Goal: Task Accomplishment & Management: Manage account settings

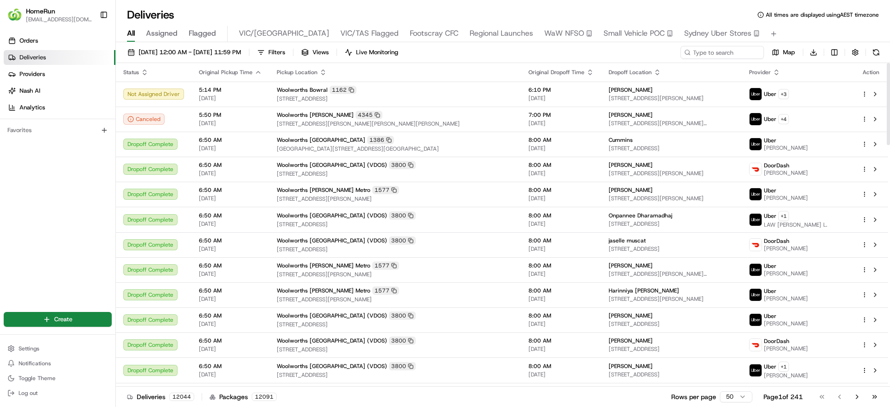
click at [12, 197] on div "Orders Deliveries Providers Nash AI Analytics Favorites" at bounding box center [57, 166] width 115 height 273
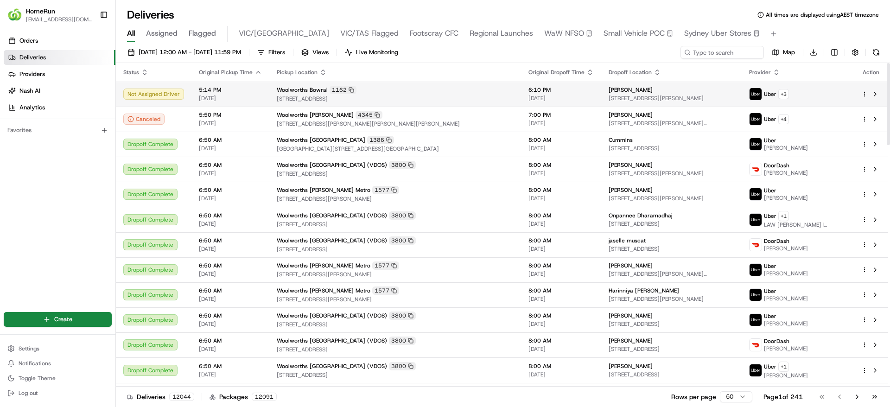
click at [441, 88] on div "Woolworths Bowral 1162" at bounding box center [395, 90] width 237 height 8
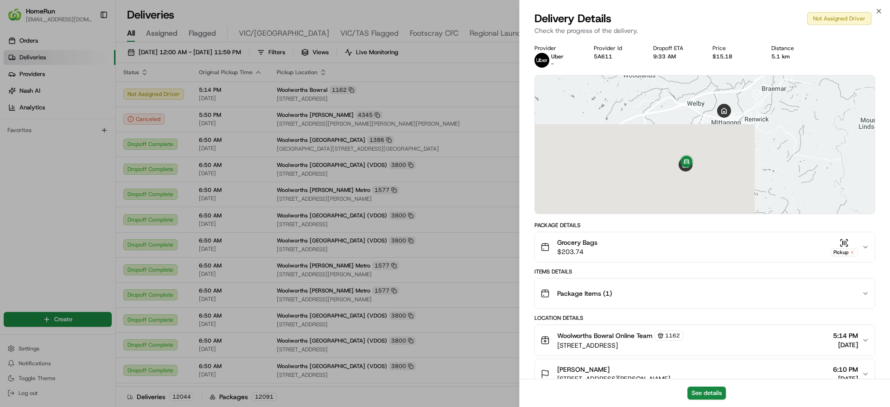
scroll to position [174, 0]
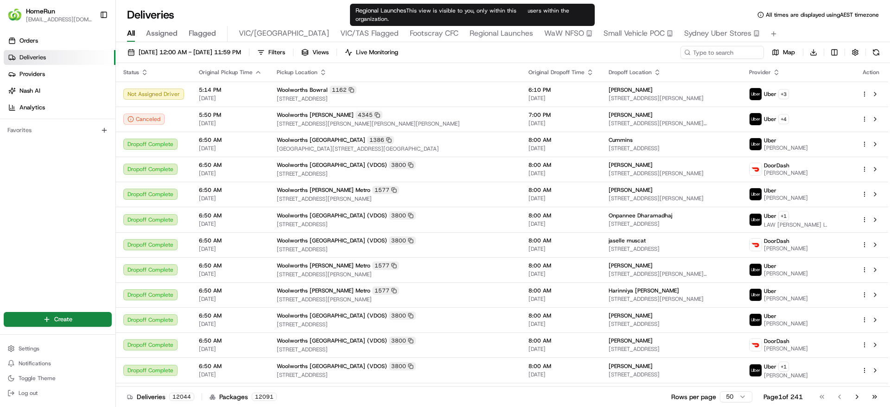
click at [470, 32] on span "Regional Launches" at bounding box center [502, 33] width 64 height 11
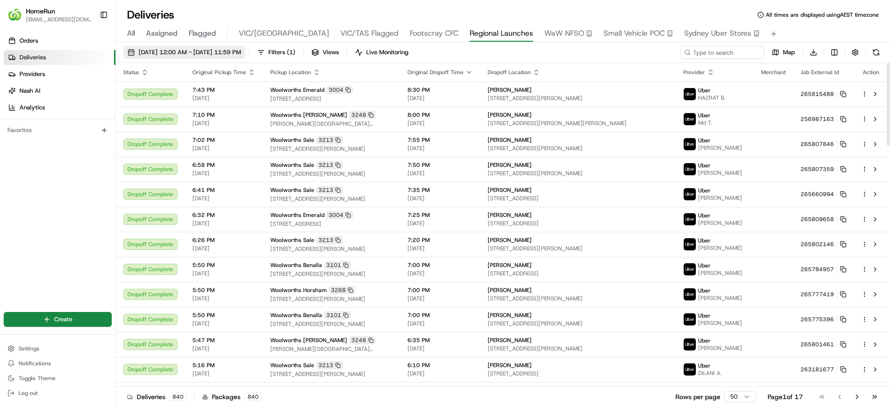
click at [166, 49] on span "[DATE] 12:00 AM - [DATE] 11:59 PM" at bounding box center [190, 52] width 102 height 8
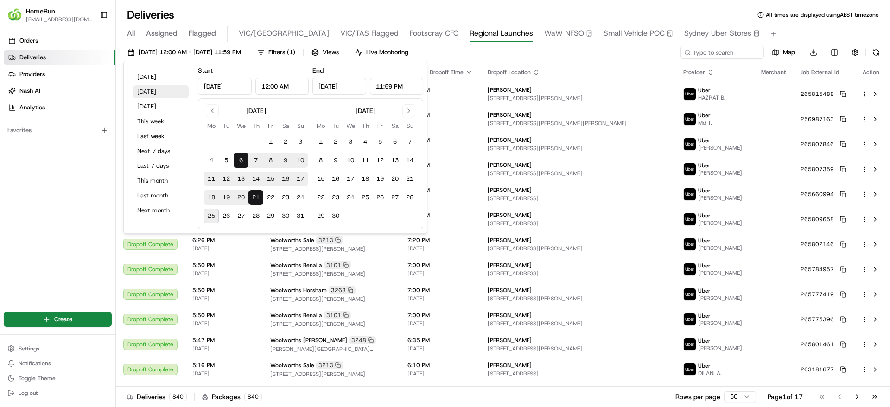
click at [149, 91] on button "[DATE]" at bounding box center [161, 91] width 56 height 13
type input "[DATE]"
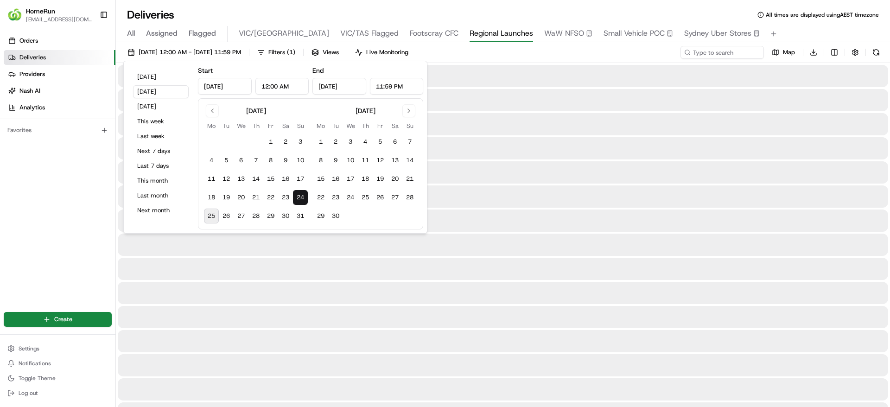
click at [22, 231] on div "Orders Deliveries Providers Nash AI Analytics Favorites" at bounding box center [57, 166] width 115 height 273
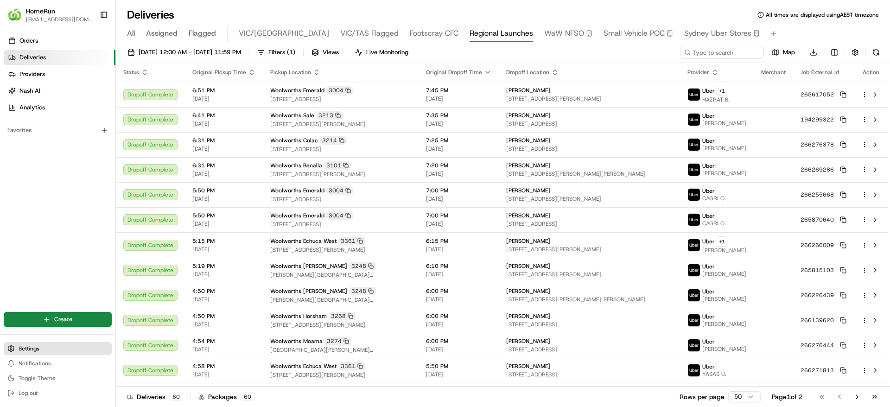
click at [41, 353] on button "Settings" at bounding box center [58, 348] width 108 height 13
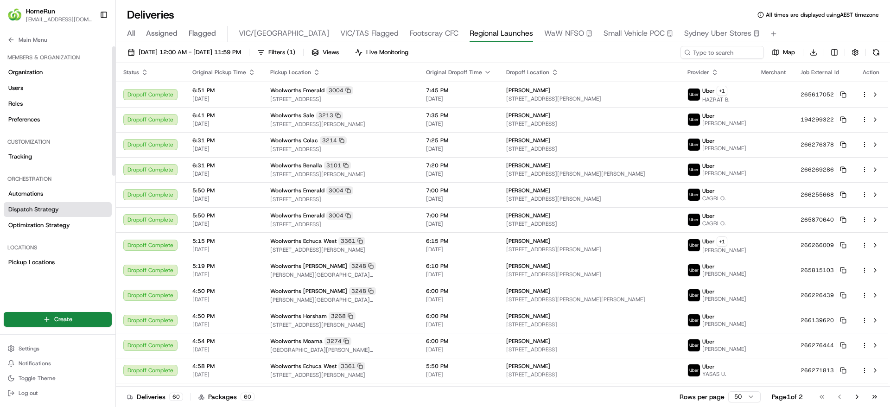
click at [57, 203] on link "Dispatch Strategy" at bounding box center [58, 209] width 108 height 15
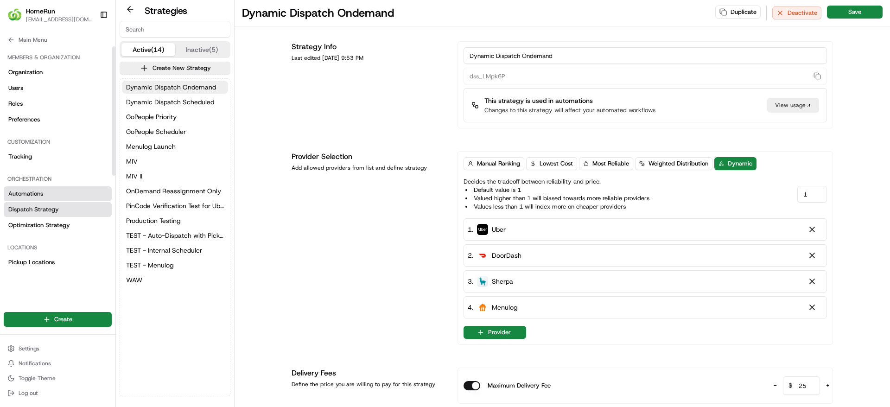
click at [38, 187] on link "Automations" at bounding box center [58, 193] width 108 height 15
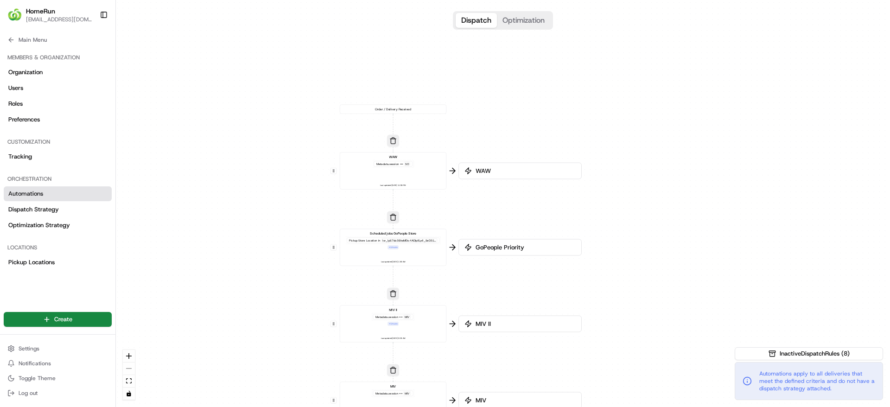
drag, startPoint x: 338, startPoint y: 71, endPoint x: 221, endPoint y: 223, distance: 192.7
click at [221, 223] on div "0 0 0 0 0 0 0 Order / Delivery Received WAW Metadata .session == SO Last update…" at bounding box center [503, 203] width 774 height 407
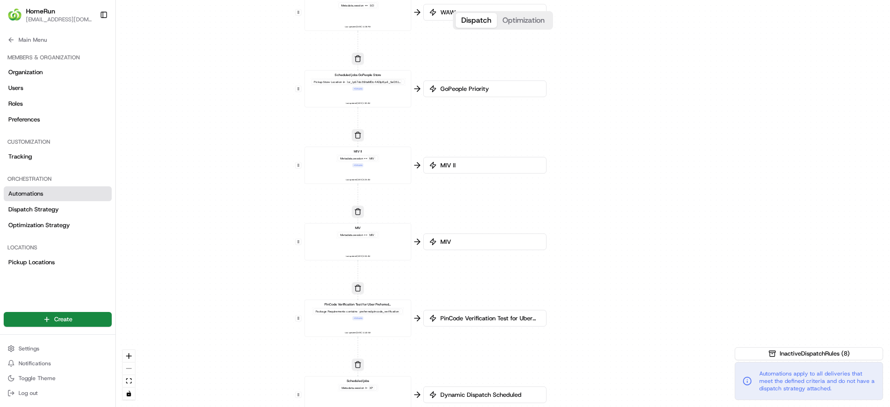
drag, startPoint x: 608, startPoint y: 244, endPoint x: 581, endPoint y: 82, distance: 165.0
click at [581, 82] on div "0 0 0 0 0 0 0 Order / Delivery Received WAW Metadata .session == SO Last update…" at bounding box center [503, 203] width 774 height 407
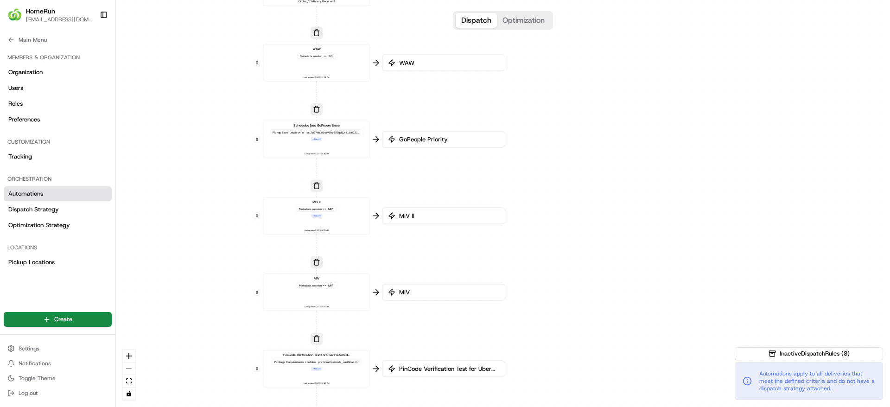
drag, startPoint x: 658, startPoint y: 373, endPoint x: 617, endPoint y: 425, distance: 66.3
click at [617, 407] on html "HomeRun jfindlay@woolworths.com.au Toggle Sidebar Orders Deliveries Providers N…" at bounding box center [445, 203] width 890 height 407
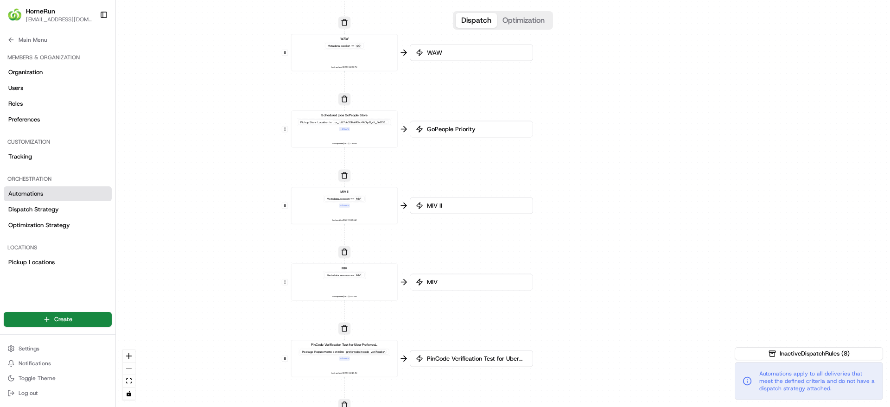
drag, startPoint x: 602, startPoint y: 209, endPoint x: 632, endPoint y: 196, distance: 32.4
click at [632, 196] on div "0 0 0 0 0 0 0 Order / Delivery Received WAW Metadata .session == SO Last update…" at bounding box center [503, 203] width 774 height 407
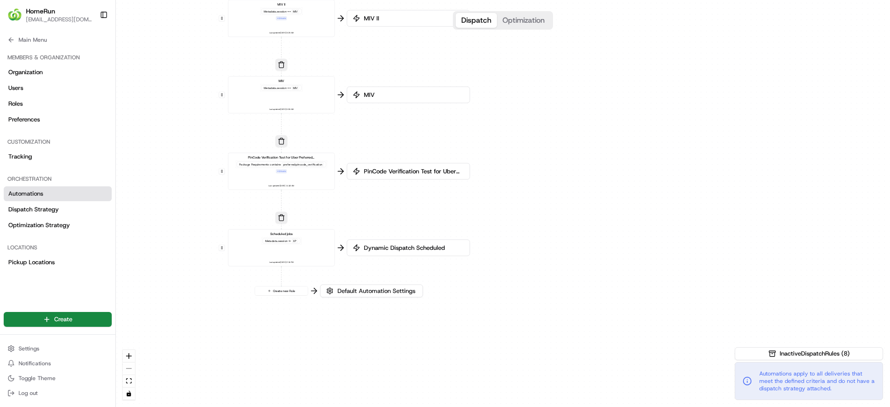
drag, startPoint x: 562, startPoint y: 261, endPoint x: 497, endPoint y: 76, distance: 196.1
click at [497, 76] on div "0 0 0 0 0 0 0 Order / Delivery Received WAW Metadata .session == SO Last update…" at bounding box center [503, 203] width 774 height 407
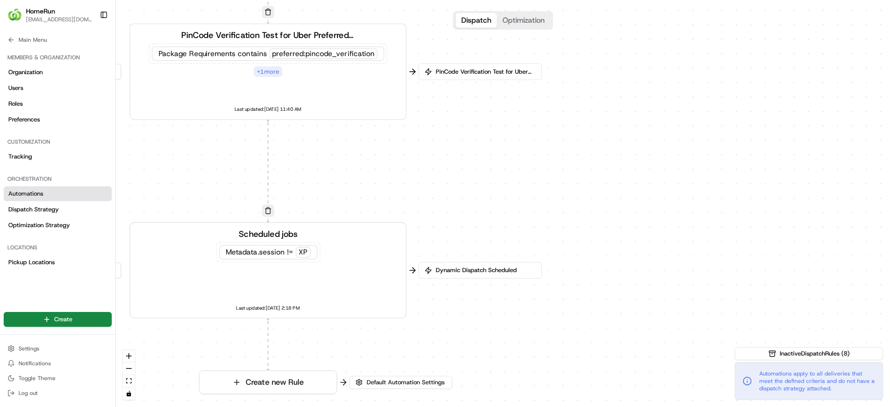
click at [327, 267] on div "Scheduled jobs Metadata .session != XP Last updated: 02/10/2024 2:18 PM" at bounding box center [268, 270] width 256 height 85
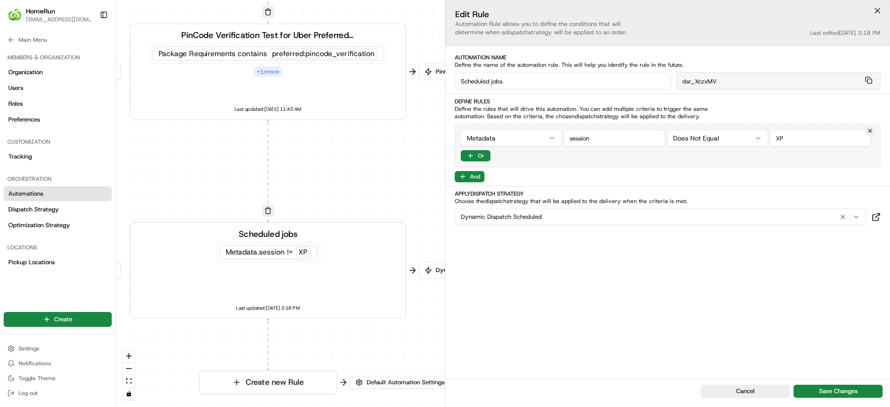
click at [878, 6] on button at bounding box center [878, 11] width 14 height 14
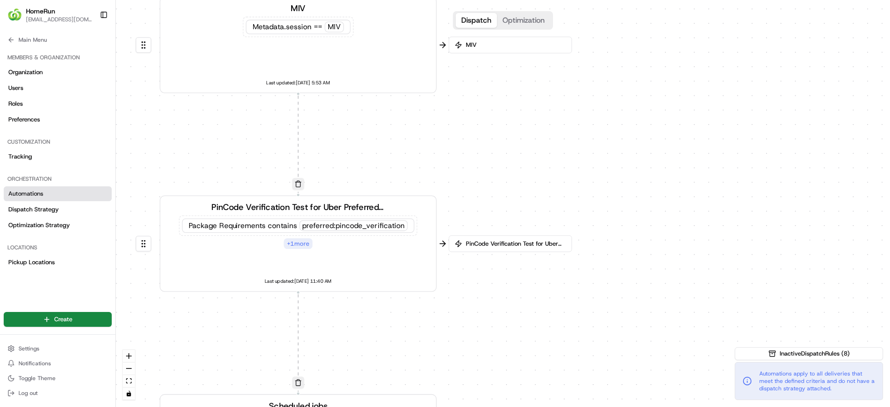
drag, startPoint x: 487, startPoint y: 187, endPoint x: 521, endPoint y: 404, distance: 219.6
click at [521, 404] on div "0 0 0 0 0 0 0 Order / Delivery Received WAW Metadata .session == SO Last update…" at bounding box center [503, 203] width 774 height 407
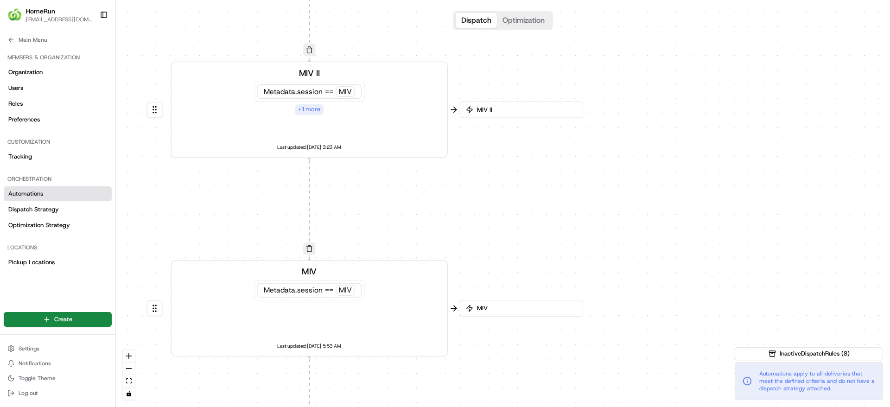
drag, startPoint x: 554, startPoint y: 104, endPoint x: 562, endPoint y: 324, distance: 219.9
click at [562, 324] on div "0 0 0 0 0 0 0 Order / Delivery Received WAW Metadata .session == SO Last update…" at bounding box center [503, 203] width 774 height 407
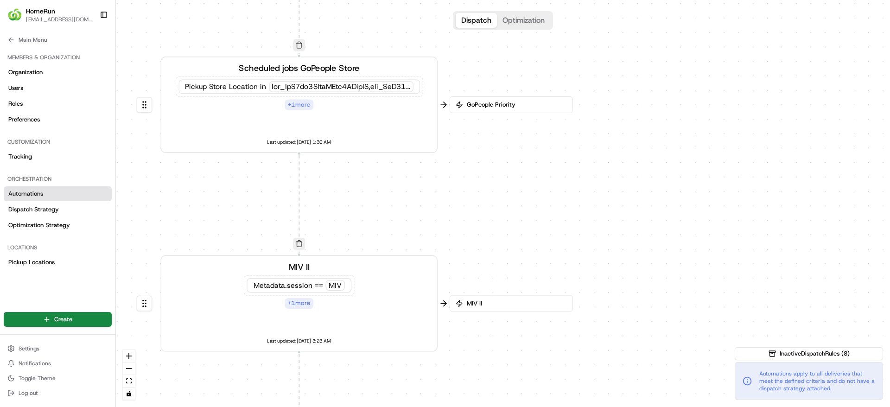
drag, startPoint x: 563, startPoint y: 146, endPoint x: 553, endPoint y: 338, distance: 192.7
click at [553, 338] on div "0 0 0 0 0 0 0 Order / Delivery Received WAW Metadata .session == SO Last update…" at bounding box center [503, 203] width 774 height 407
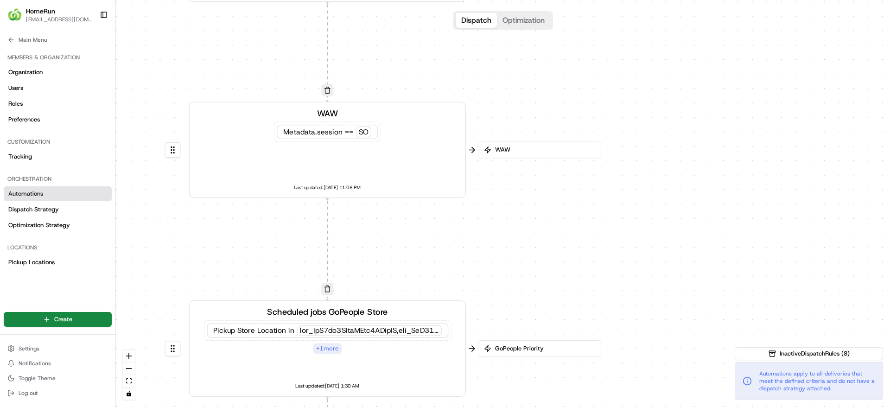
drag, startPoint x: 537, startPoint y: 196, endPoint x: 565, endPoint y: 440, distance: 245.5
click at [565, 407] on html "HomeRun jfindlay@woolworths.com.au Toggle Sidebar Orders Deliveries Providers N…" at bounding box center [445, 203] width 890 height 407
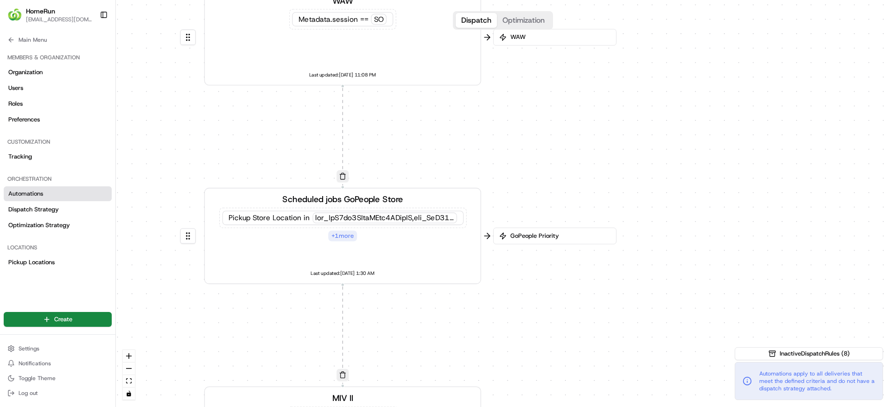
drag, startPoint x: 552, startPoint y: 251, endPoint x: 623, endPoint y: 71, distance: 193.7
click at [623, 71] on div "0 0 0 0 0 0 0 Order / Delivery Received WAW Metadata .session == SO Last update…" at bounding box center [503, 203] width 774 height 407
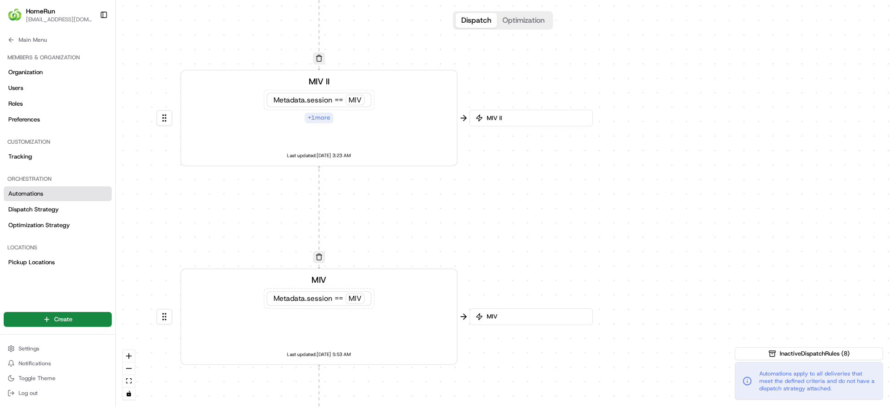
drag, startPoint x: 646, startPoint y: 285, endPoint x: 567, endPoint y: 33, distance: 263.8
click at [567, 33] on div "0 0 0 0 0 0 0 Order / Delivery Received WAW Metadata .session == SO Last update…" at bounding box center [503, 203] width 774 height 407
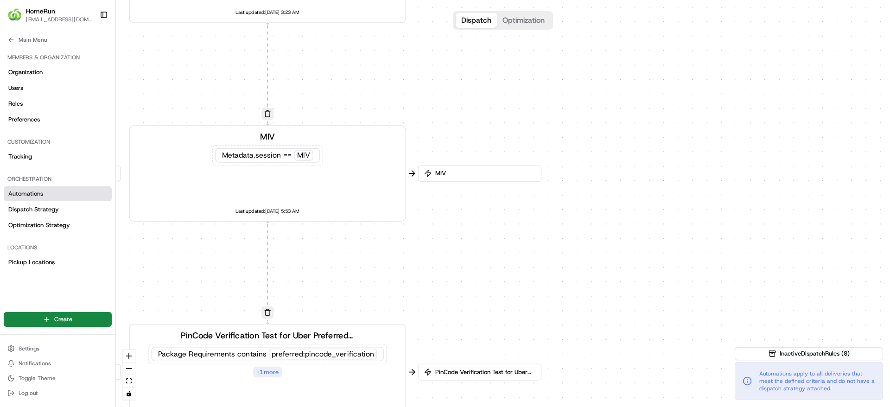
drag, startPoint x: 580, startPoint y: 227, endPoint x: 527, endPoint y: 6, distance: 227.3
click at [527, 6] on div "0 0 0 0 0 0 0 Order / Delivery Received WAW Metadata .session == SO Last update…" at bounding box center [503, 203] width 774 height 407
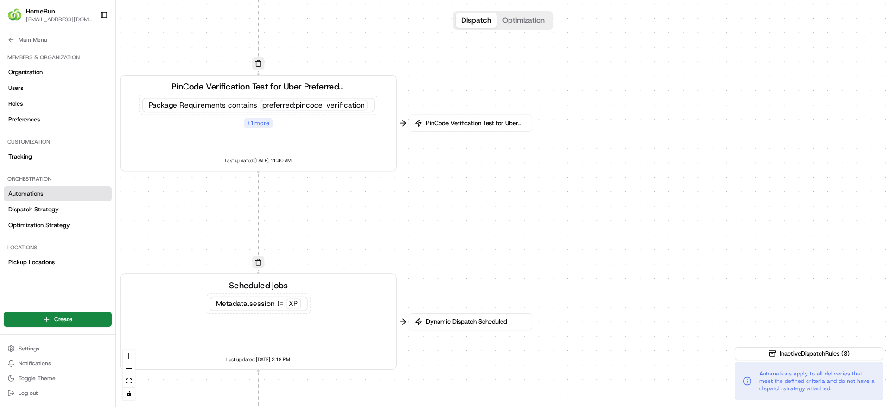
drag, startPoint x: 501, startPoint y: 185, endPoint x: 493, endPoint y: 16, distance: 168.5
click at [493, 16] on div "Dispatch Optimization 0 0 0 0 0 0 0 Order / Delivery Received WAW Metadata .ses…" at bounding box center [503, 203] width 774 height 407
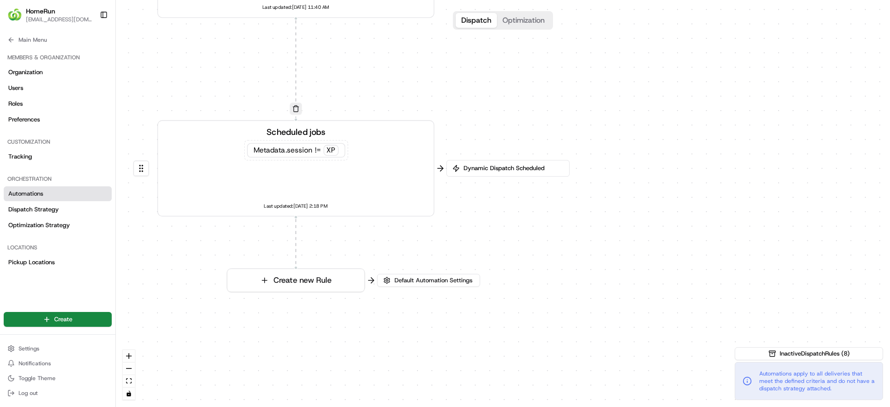
drag, startPoint x: 483, startPoint y: 191, endPoint x: 521, endPoint y: 36, distance: 159.0
click at [521, 36] on div "0 0 0 0 0 0 0 Order / Delivery Received WAW Metadata .session == SO Last update…" at bounding box center [503, 203] width 774 height 407
click at [71, 210] on link "Dispatch Strategy" at bounding box center [58, 209] width 108 height 15
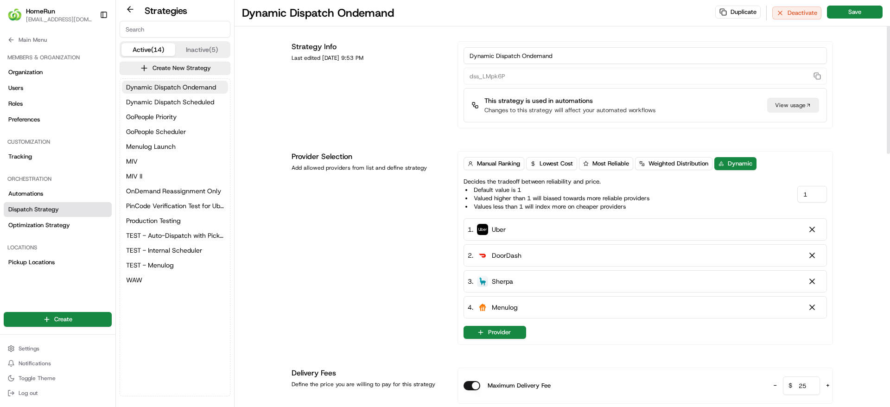
click at [798, 108] on div "View usage" at bounding box center [793, 105] width 52 height 15
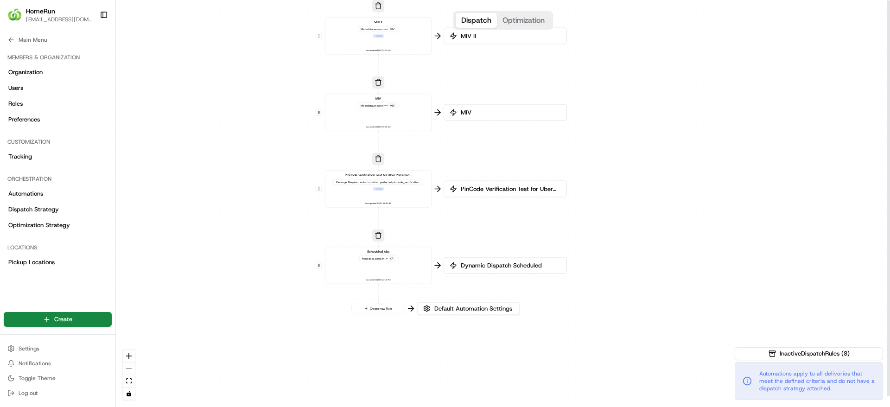
drag, startPoint x: 798, startPoint y: 108, endPoint x: 648, endPoint y: -61, distance: 225.0
click at [648, 0] on html "HomeRun jfindlay@woolworths.com.au Toggle Sidebar Orders Deliveries Providers N…" at bounding box center [445, 203] width 890 height 407
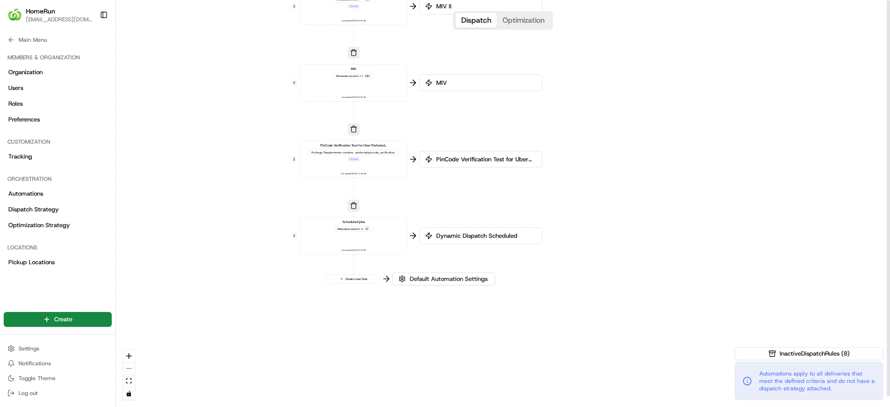
click at [433, 234] on div "Dynamic Dispatch Scheduled" at bounding box center [480, 236] width 123 height 17
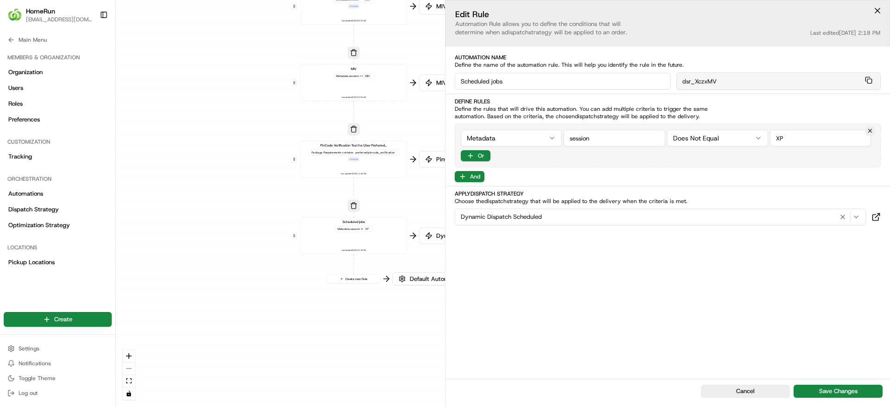
click at [880, 220] on icon at bounding box center [876, 216] width 9 height 9
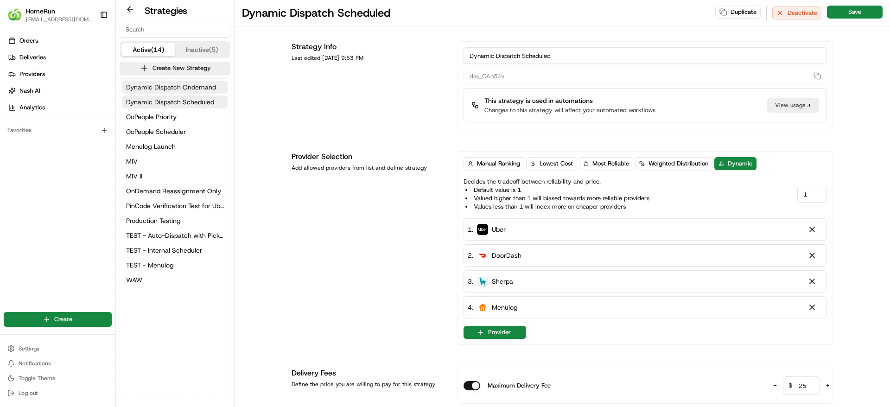
click at [191, 86] on span "Dynamic Dispatch Ondemand" at bounding box center [171, 87] width 90 height 9
click at [177, 103] on span "Dynamic Dispatch Scheduled" at bounding box center [170, 101] width 88 height 9
click at [170, 83] on span "Dynamic Dispatch Ondemand" at bounding box center [171, 87] width 90 height 9
click at [175, 98] on span "Dynamic Dispatch Scheduled" at bounding box center [170, 101] width 88 height 9
click at [176, 89] on span "Dynamic Dispatch Ondemand" at bounding box center [171, 87] width 90 height 9
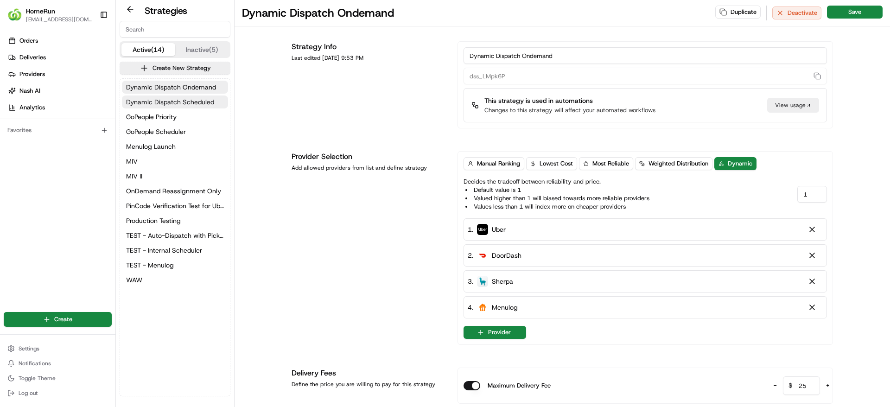
click at [168, 102] on span "Dynamic Dispatch Scheduled" at bounding box center [170, 101] width 88 height 9
click at [161, 89] on span "Dynamic Dispatch Ondemand" at bounding box center [171, 87] width 90 height 9
click at [157, 144] on span "Menulog Launch" at bounding box center [151, 146] width 50 height 9
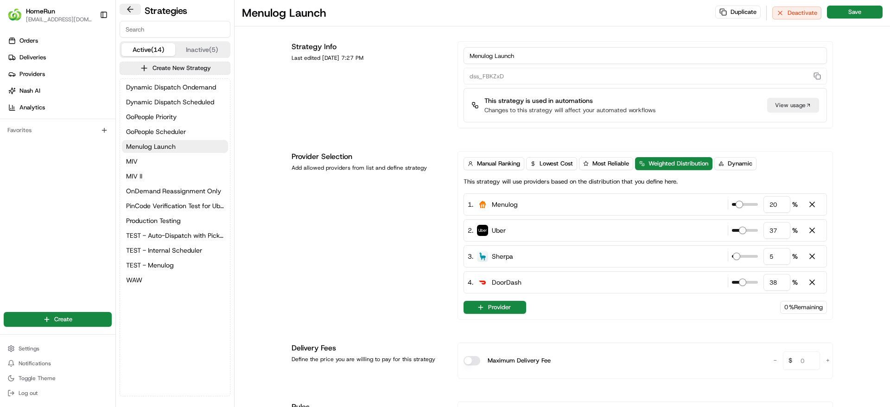
click at [124, 9] on button at bounding box center [130, 9] width 21 height 11
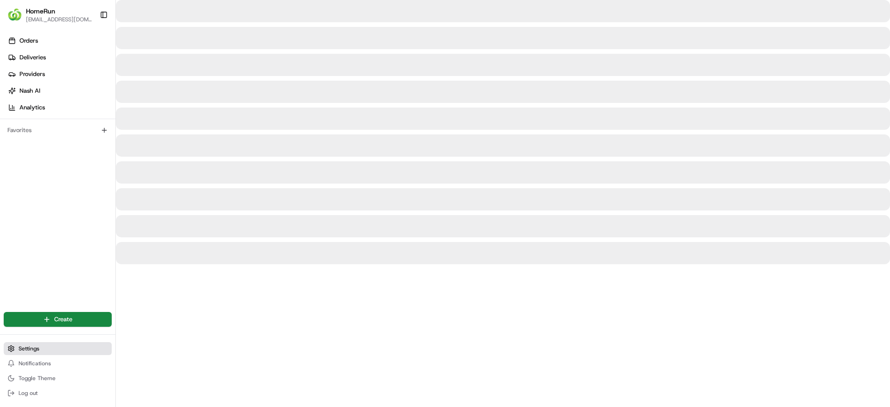
click at [52, 350] on button "Settings" at bounding box center [58, 348] width 108 height 13
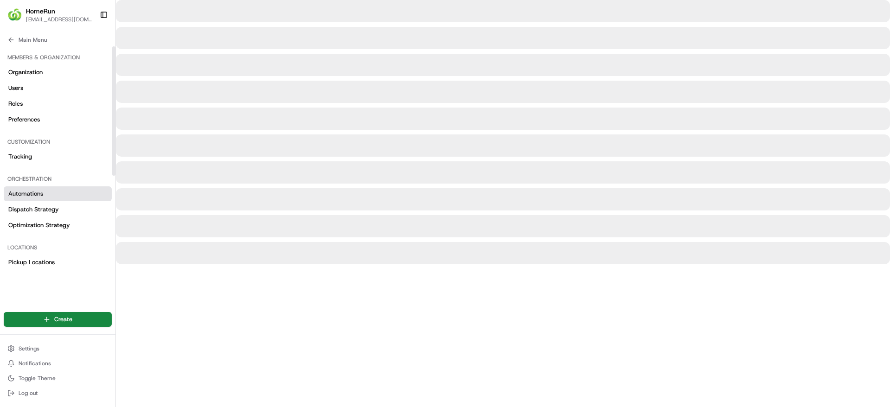
click at [31, 198] on link "Automations" at bounding box center [58, 193] width 108 height 15
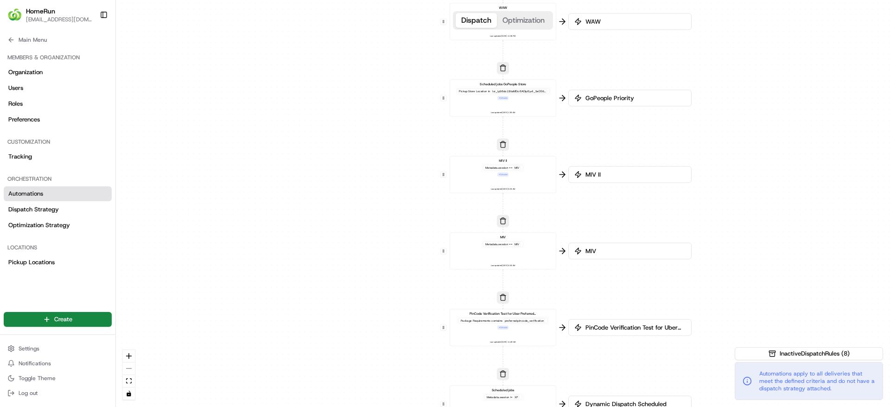
click at [545, 22] on button "Optimization" at bounding box center [523, 20] width 53 height 15
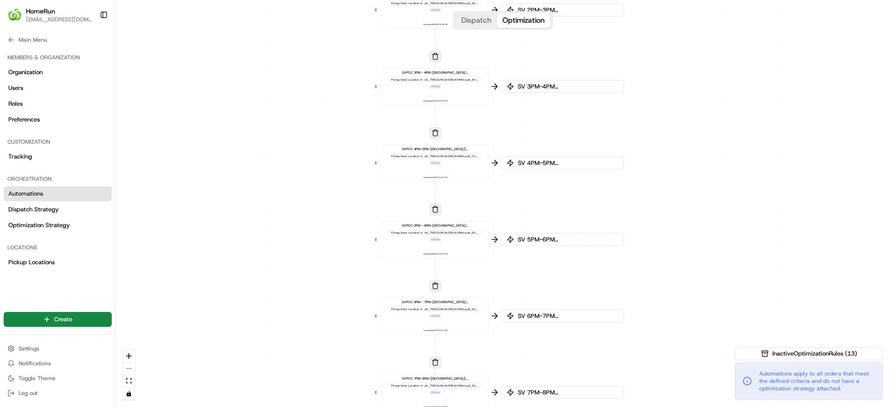
drag, startPoint x: 355, startPoint y: 222, endPoint x: 287, endPoint y: 440, distance: 228.0
click at [287, 407] on html "HomeRun jfindlay@woolworths.com.au Toggle Sidebar Orders Deliveries Providers N…" at bounding box center [445, 203] width 890 height 407
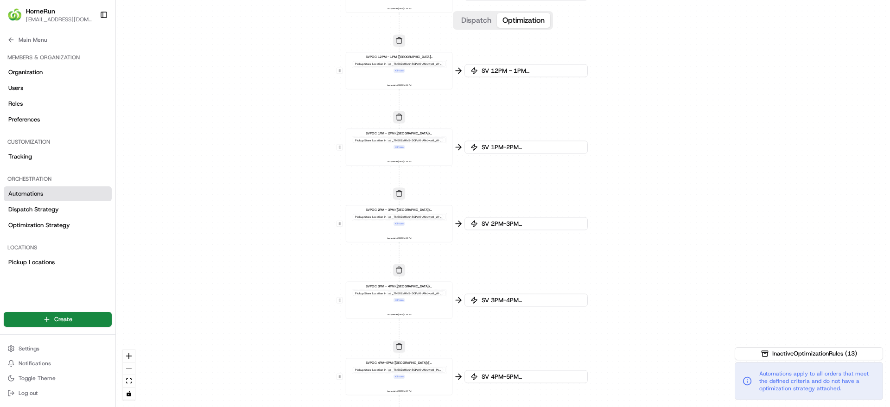
drag, startPoint x: 317, startPoint y: 196, endPoint x: 282, endPoint y: 414, distance: 220.7
click at [282, 407] on html "HomeRun jfindlay@woolworths.com.au Toggle Sidebar Orders Deliveries Providers N…" at bounding box center [445, 203] width 890 height 407
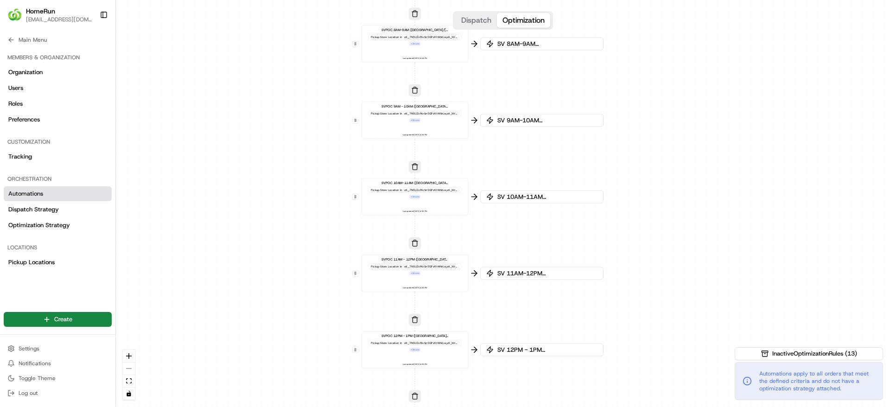
drag, startPoint x: 327, startPoint y: 165, endPoint x: 343, endPoint y: 440, distance: 275.0
click at [343, 407] on html "HomeRun jfindlay@woolworths.com.au Toggle Sidebar Orders Deliveries Providers N…" at bounding box center [445, 203] width 890 height 407
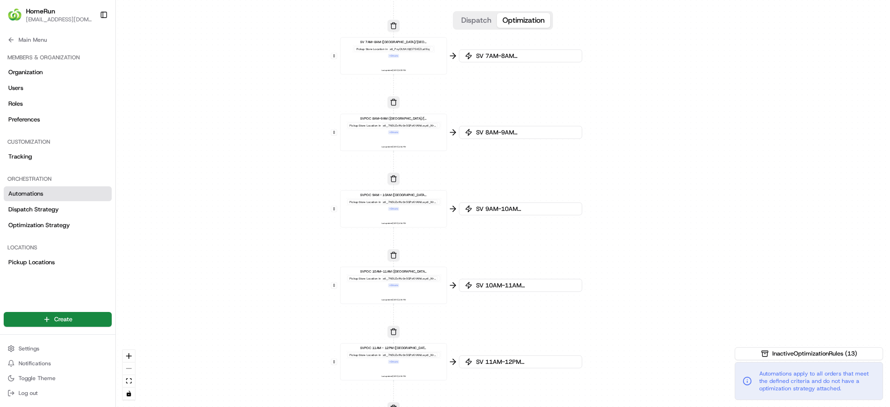
drag, startPoint x: 318, startPoint y: 180, endPoint x: 317, endPoint y: 440, distance: 259.2
click at [317, 407] on html "HomeRun jfindlay@woolworths.com.au Toggle Sidebar Orders Deliveries Providers N…" at bounding box center [445, 203] width 890 height 407
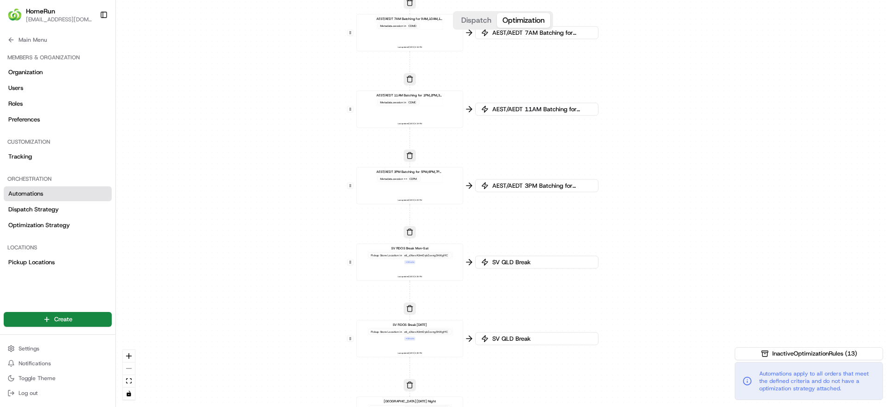
drag, startPoint x: 308, startPoint y: 170, endPoint x: 303, endPoint y: 435, distance: 265.7
click at [303, 407] on html "HomeRun jfindlay@woolworths.com.au Toggle Sidebar Orders Deliveries Providers N…" at bounding box center [445, 203] width 890 height 407
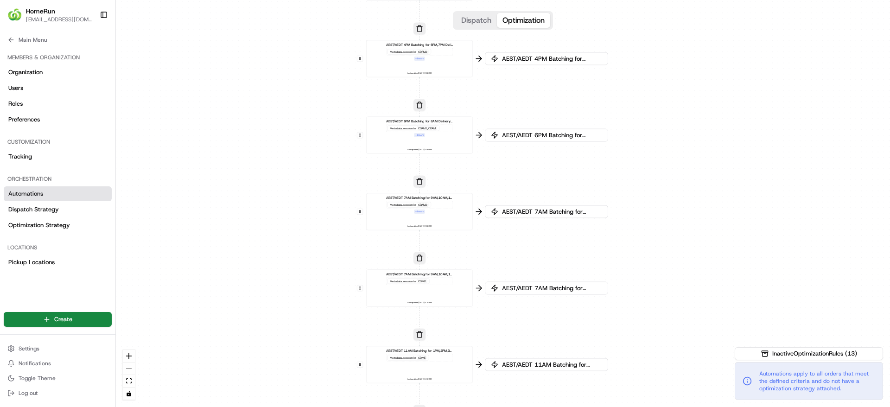
drag, startPoint x: 306, startPoint y: 185, endPoint x: 316, endPoint y: 440, distance: 255.2
click at [316, 407] on html "HomeRun jfindlay@woolworths.com.au Toggle Sidebar Orders Deliveries Providers N…" at bounding box center [445, 203] width 890 height 407
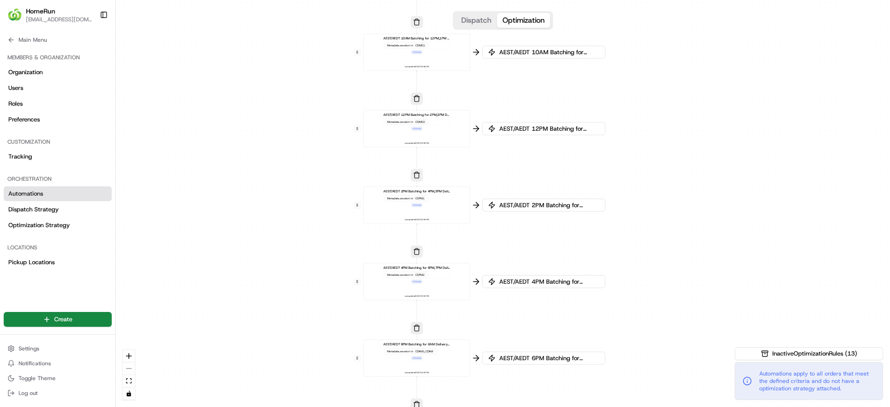
drag, startPoint x: 303, startPoint y: 217, endPoint x: 300, endPoint y: 440, distance: 223.0
click at [300, 407] on html "HomeRun jfindlay@woolworths.com.au Toggle Sidebar Orders Deliveries Providers N…" at bounding box center [445, 203] width 890 height 407
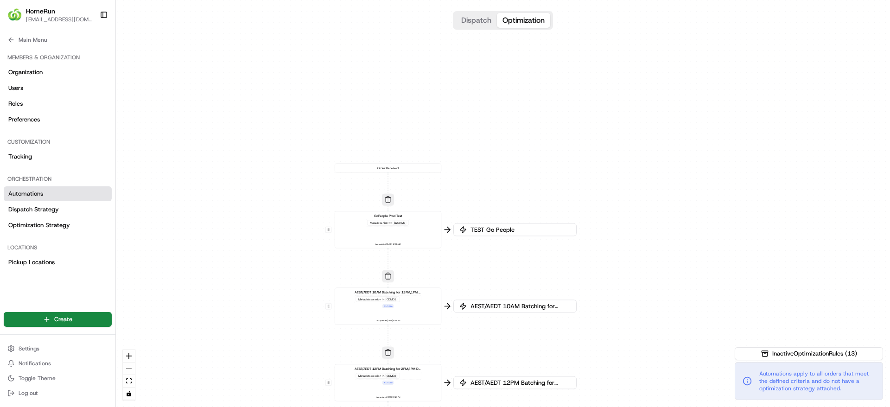
drag, startPoint x: 342, startPoint y: 183, endPoint x: 313, endPoint y: 437, distance: 255.7
click at [313, 407] on html "HomeRun jfindlay@woolworths.com.au Toggle Sidebar Orders Deliveries Providers N…" at bounding box center [445, 203] width 890 height 407
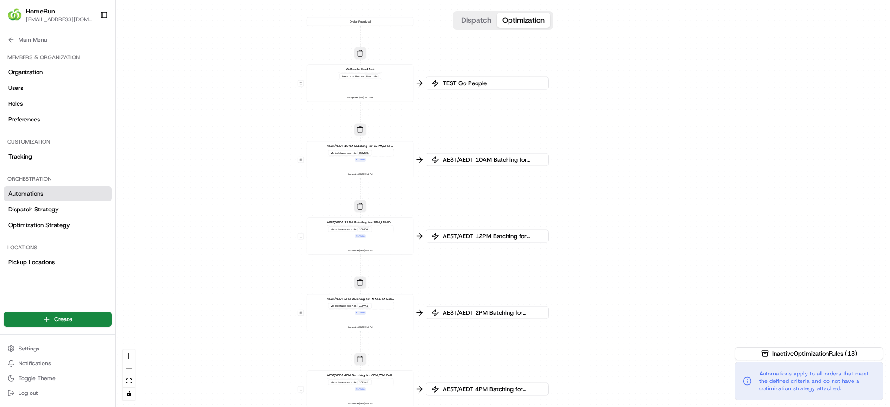
drag, startPoint x: 600, startPoint y: 165, endPoint x: 568, endPoint y: 94, distance: 77.6
click at [568, 94] on div "0 0 0 0 0 0 0 0 0 0 0 0 0 0 0 0 0 0 0 0 0 0 0 0 0 0 0 0 0 0 0 0 0 0 0 0 0 0 0 0…" at bounding box center [503, 203] width 774 height 407
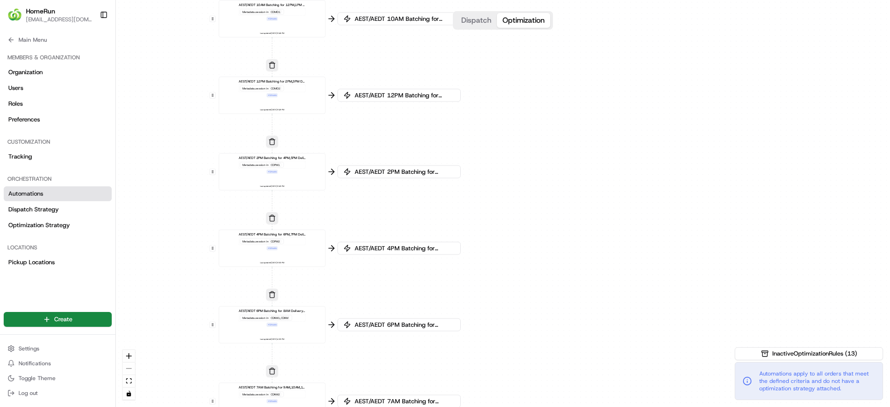
drag, startPoint x: 636, startPoint y: 170, endPoint x: 552, endPoint y: -47, distance: 233.3
click at [552, 0] on html "HomeRun jfindlay@woolworths.com.au Toggle Sidebar Orders Deliveries Providers N…" at bounding box center [445, 203] width 890 height 407
click at [603, 236] on div "0 0 0 0 0 0 0 0 0 0 0 0 0 0 0 0 0 0 0 0 0 0 0 0 0 0 0 0 0 0 0 0 0 0 0 0 0 0 0 0…" at bounding box center [503, 203] width 774 height 407
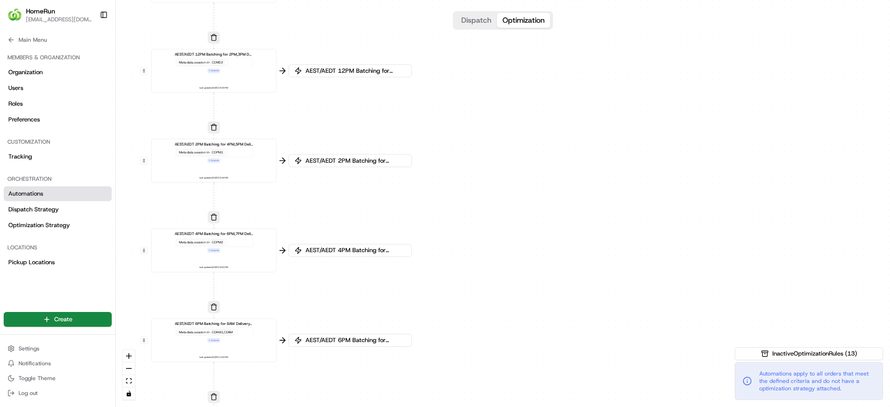
click at [603, 236] on div "0 0 0 0 0 0 0 0 0 0 0 0 0 0 0 0 0 0 0 0 0 0 0 0 0 0 0 0 0 0 0 0 0 0 0 0 0 0 0 0…" at bounding box center [503, 203] width 774 height 407
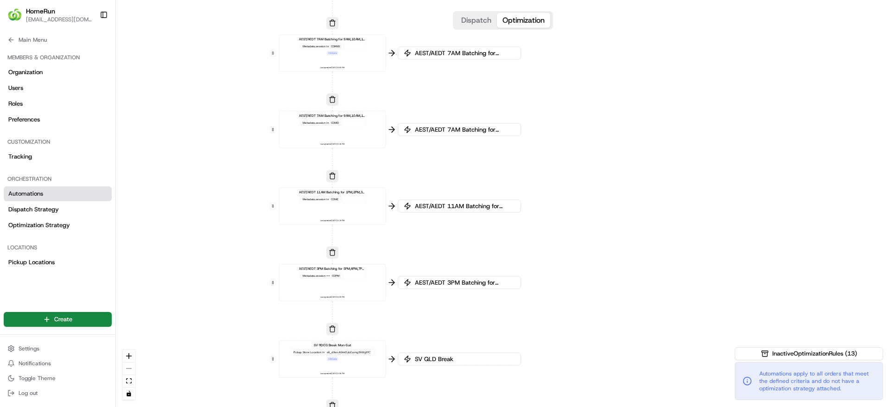
drag, startPoint x: 480, startPoint y: 365, endPoint x: 543, endPoint y: 15, distance: 355.6
click at [543, 15] on div "Dispatch Optimization 0 0 0 0 0 0 0 0 0 0 0 0 0 0 0 0 0 0 0 0 0 0 0 0 0 0 0 0 0…" at bounding box center [503, 203] width 774 height 407
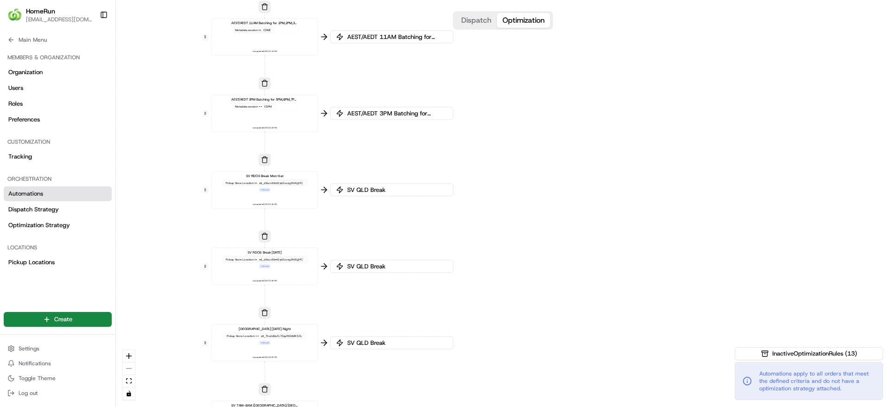
drag, startPoint x: 589, startPoint y: 265, endPoint x: 525, endPoint y: -61, distance: 331.7
click at [525, 0] on html "HomeRun jfindlay@woolworths.com.au Toggle Sidebar Orders Deliveries Providers N…" at bounding box center [445, 203] width 890 height 407
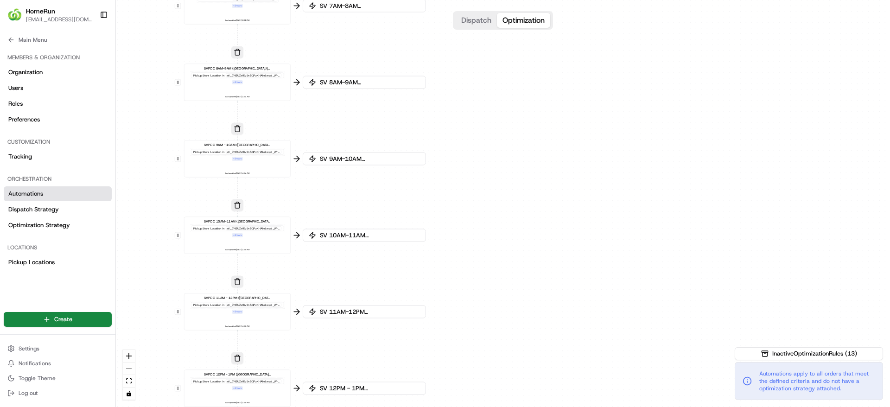
drag, startPoint x: 575, startPoint y: 300, endPoint x: 570, endPoint y: 2, distance: 297.3
click at [570, 2] on div "0 0 0 0 0 0 0 0 0 0 0 0 0 0 0 0 0 0 0 0 0 0 0 0 0 0 0 0 0 0 0 0 0 0 0 0 0 0 0 0…" at bounding box center [503, 203] width 774 height 407
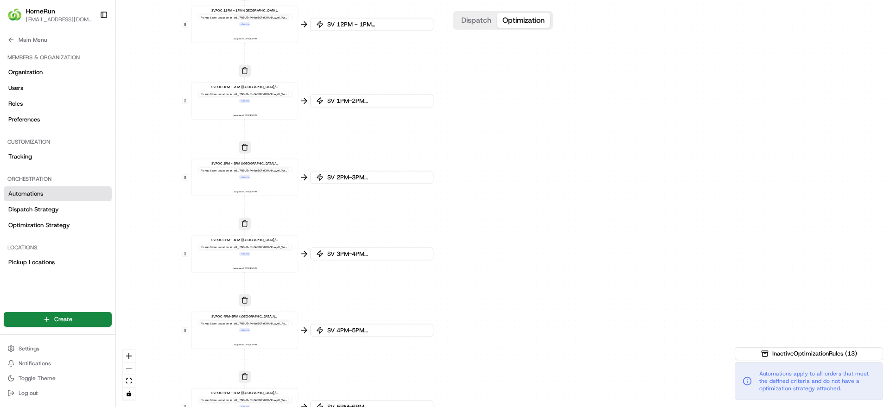
drag, startPoint x: 562, startPoint y: 299, endPoint x: 546, endPoint y: -25, distance: 324.1
click at [546, 0] on html "HomeRun jfindlay@woolworths.com.au Toggle Sidebar Orders Deliveries Providers N…" at bounding box center [445, 203] width 890 height 407
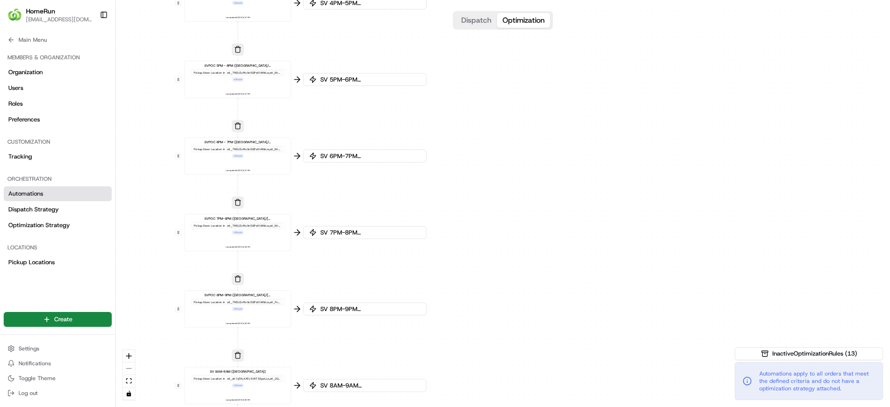
drag, startPoint x: 529, startPoint y: 323, endPoint x: 518, endPoint y: -2, distance: 325.2
click at [518, 0] on html "HomeRun jfindlay@woolworths.com.au Toggle Sidebar Orders Deliveries Providers N…" at bounding box center [445, 203] width 890 height 407
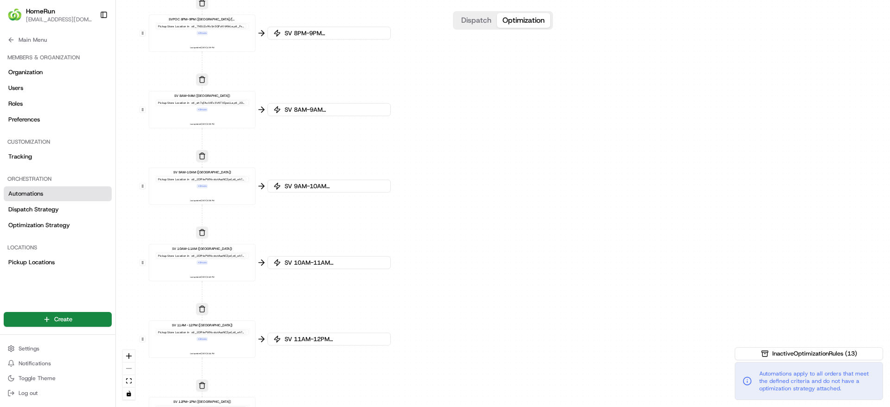
drag, startPoint x: 530, startPoint y: 216, endPoint x: 493, endPoint y: -60, distance: 278.3
click at [493, 0] on html "HomeRun jfindlay@woolworths.com.au Toggle Sidebar Orders Deliveries Providers N…" at bounding box center [445, 203] width 890 height 407
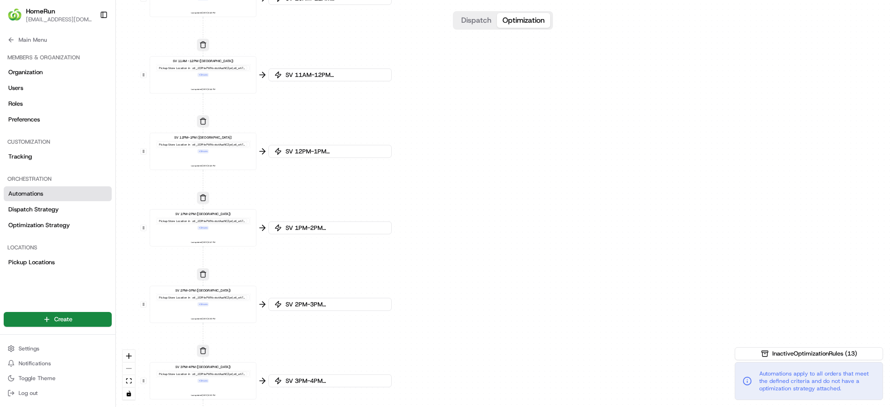
drag, startPoint x: 482, startPoint y: 281, endPoint x: 505, endPoint y: 0, distance: 282.0
click at [505, 0] on div "0 0 0 0 0 0 0 0 0 0 0 0 0 0 0 0 0 0 0 0 0 0 0 0 0 0 0 0 0 0 0 0 0 0 0 0 0 0 0 0…" at bounding box center [503, 203] width 774 height 407
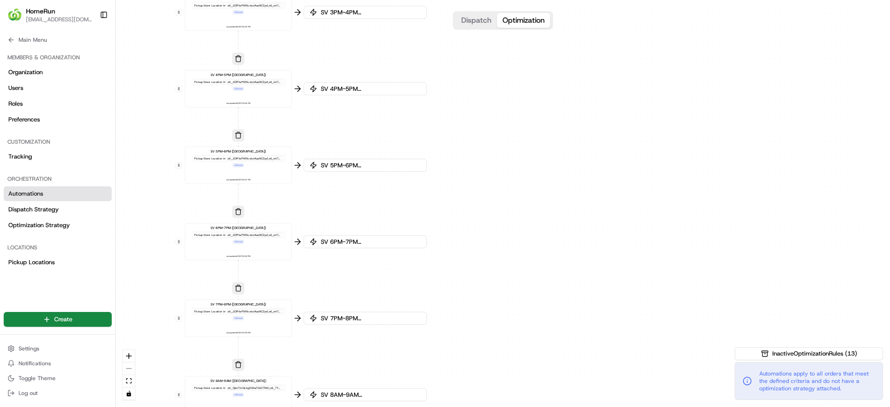
drag, startPoint x: 516, startPoint y: 306, endPoint x: 536, endPoint y: -49, distance: 356.3
click at [536, 0] on html "HomeRun jfindlay@woolworths.com.au Toggle Sidebar Orders Deliveries Providers N…" at bounding box center [445, 203] width 890 height 407
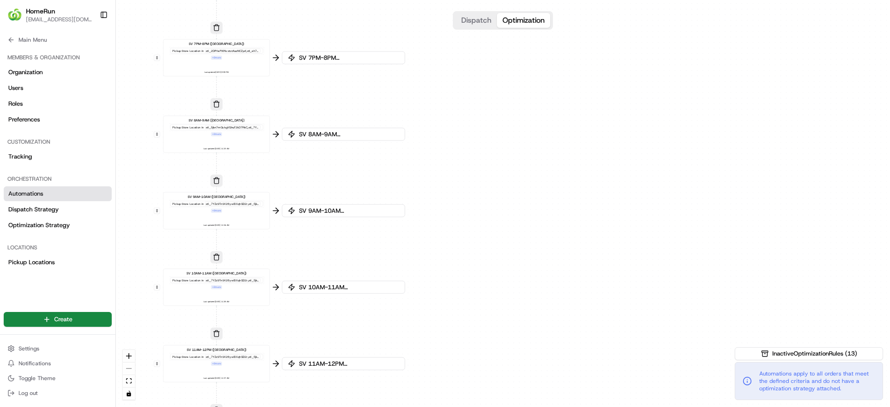
drag, startPoint x: 543, startPoint y: 215, endPoint x: 545, endPoint y: -61, distance: 275.4
click at [545, 0] on html "HomeRun jfindlay@woolworths.com.au Toggle Sidebar Orders Deliveries Providers N…" at bounding box center [445, 203] width 890 height 407
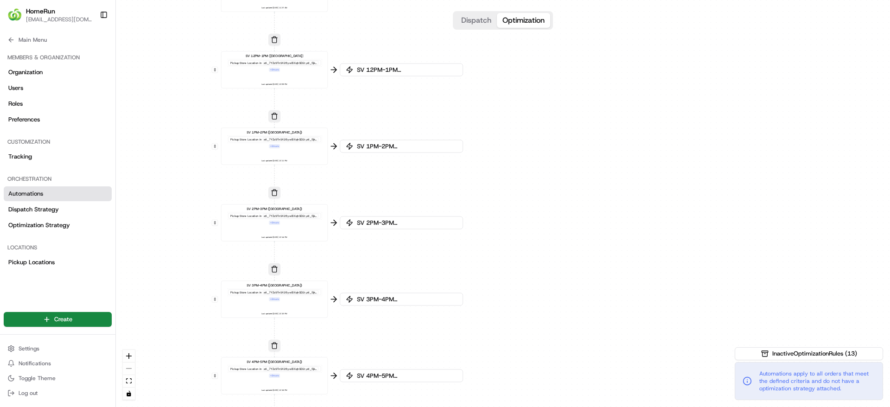
drag, startPoint x: 575, startPoint y: 290, endPoint x: 604, endPoint y: -61, distance: 352.3
click at [604, 0] on html "HomeRun jfindlay@woolworths.com.au Toggle Sidebar Orders Deliveries Providers N…" at bounding box center [445, 203] width 890 height 407
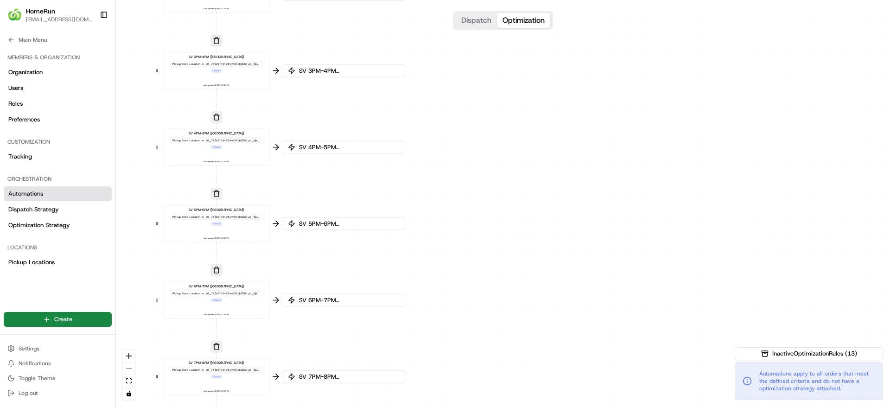
drag, startPoint x: 570, startPoint y: 307, endPoint x: 532, endPoint y: -34, distance: 343.8
click at [532, 0] on html "HomeRun jfindlay@woolworths.com.au Toggle Sidebar Orders Deliveries Providers N…" at bounding box center [445, 203] width 890 height 407
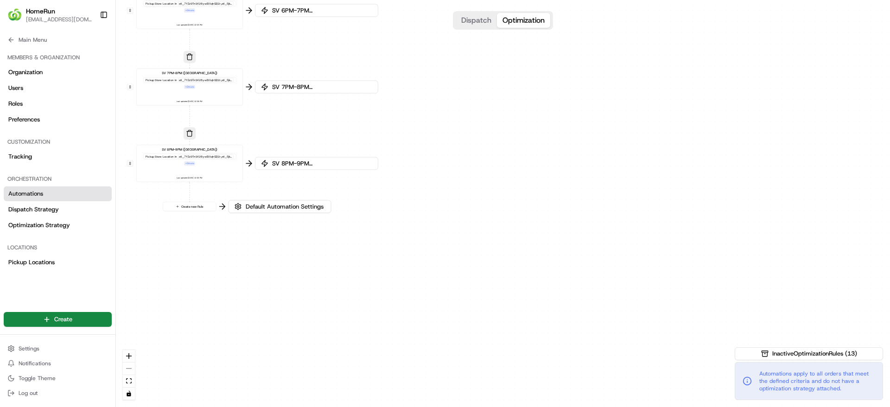
drag, startPoint x: 498, startPoint y: 308, endPoint x: 522, endPoint y: 338, distance: 38.4
click at [522, 338] on div "0 0 0 0 0 0 0 0 0 0 0 0 0 0 0 0 0 0 0 0 0 0 0 0 0 0 0 0 0 0 0 0 0 0 0 0 0 0 0 0…" at bounding box center [503, 203] width 774 height 407
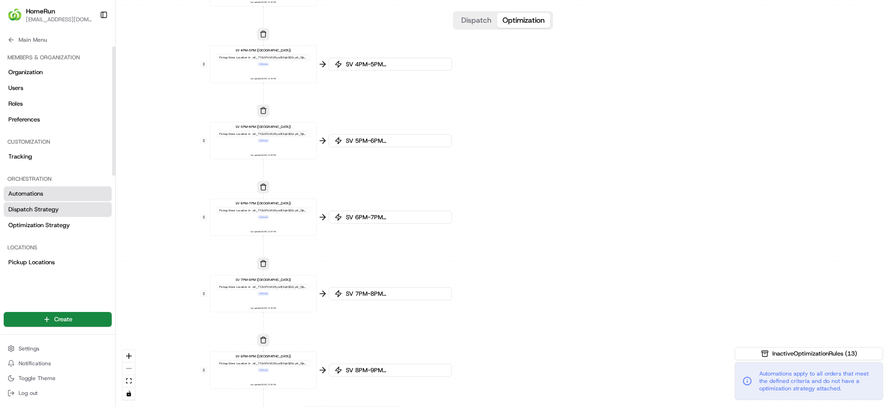
click at [35, 210] on span "Dispatch Strategy" at bounding box center [33, 209] width 51 height 8
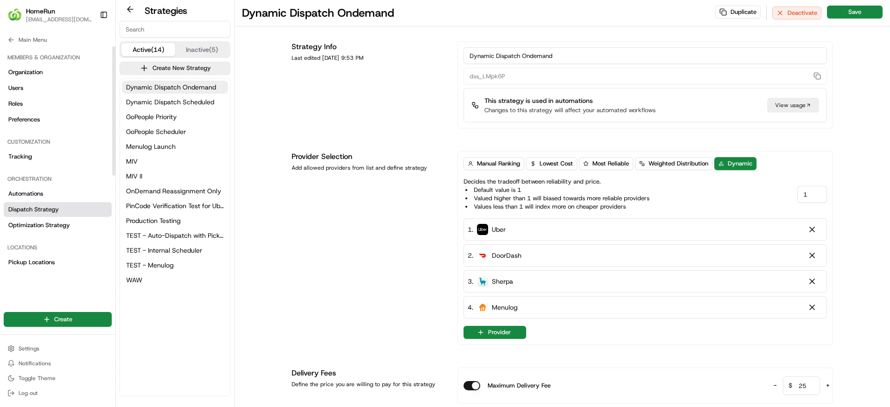
click at [38, 202] on link "Dispatch Strategy" at bounding box center [58, 209] width 108 height 15
click at [39, 197] on span "Automations" at bounding box center [25, 194] width 35 height 8
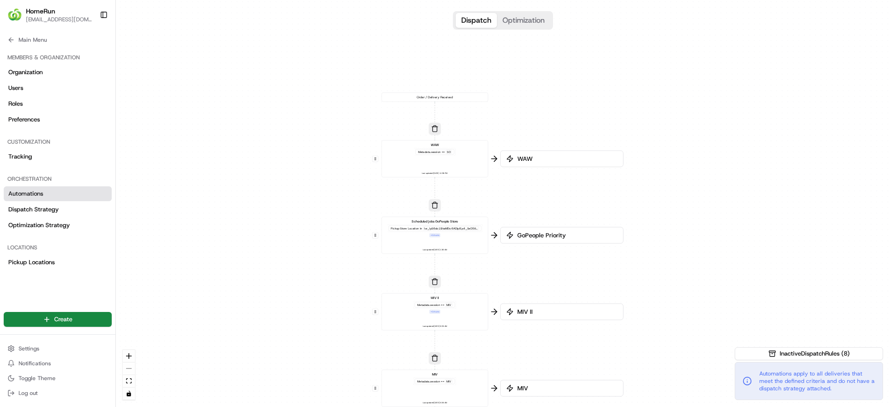
drag, startPoint x: 347, startPoint y: 176, endPoint x: 274, endPoint y: 323, distance: 164.9
click at [274, 323] on div "0 0 0 0 0 0 0 Order / Delivery Received WAW Metadata .session == SO Last update…" at bounding box center [503, 203] width 774 height 407
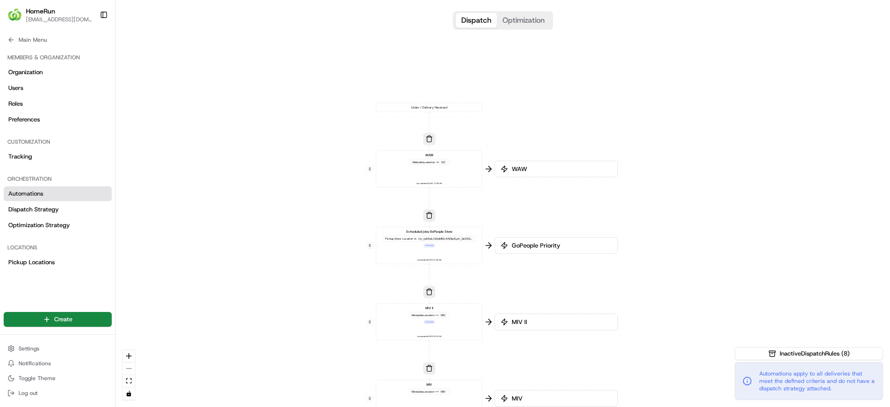
click at [534, 171] on span "WAW" at bounding box center [561, 169] width 102 height 8
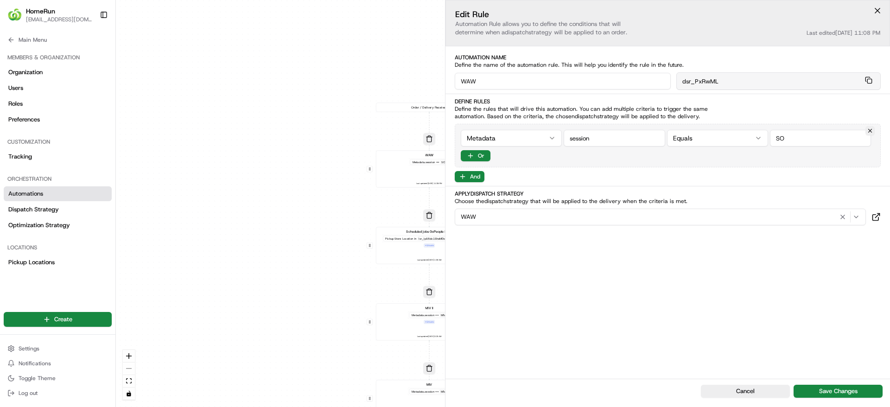
click at [211, 198] on div "0 0 0 0 0 0 0 Order / Delivery Received WAW Metadata .session == SO Last update…" at bounding box center [503, 203] width 774 height 407
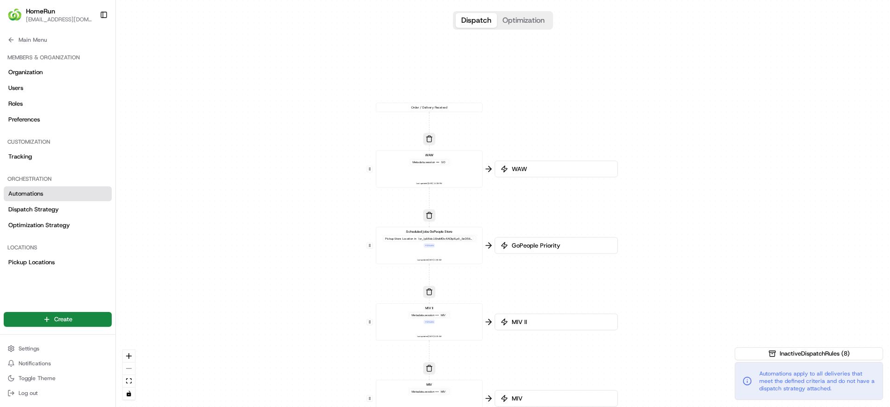
click at [546, 245] on span "GoPeople Priority" at bounding box center [561, 246] width 102 height 8
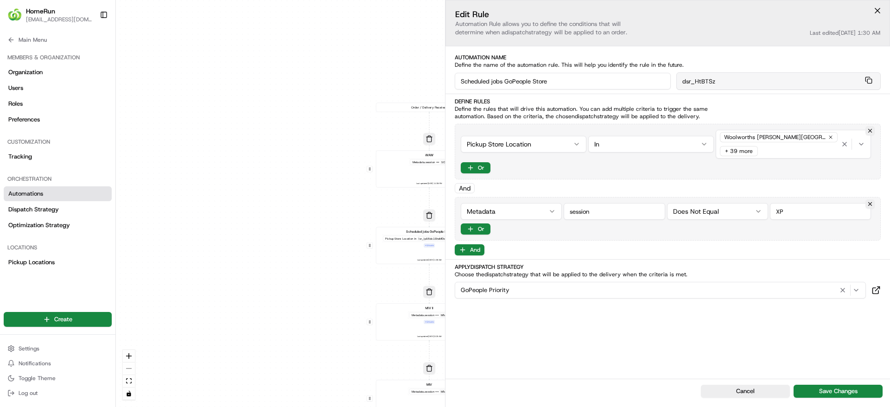
click at [211, 258] on div "0 0 0 0 0 0 0 Order / Delivery Received WAW Metadata .session == SO Last update…" at bounding box center [503, 203] width 774 height 407
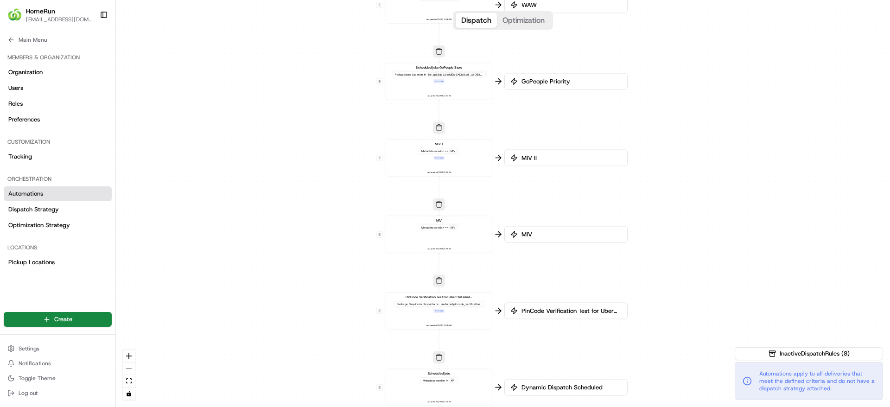
drag, startPoint x: 275, startPoint y: 301, endPoint x: 284, endPoint y: 133, distance: 168.6
click at [284, 133] on div "0 0 0 0 0 0 0 Order / Delivery Received WAW Metadata .session == SO Last update…" at bounding box center [503, 203] width 774 height 407
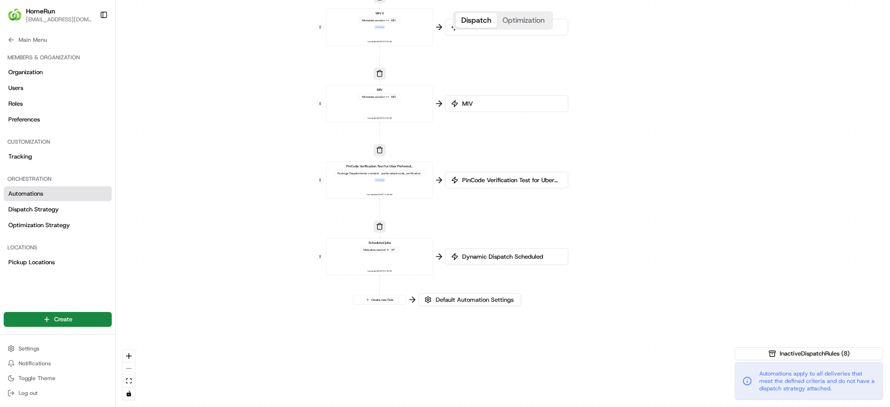
drag, startPoint x: 327, startPoint y: 304, endPoint x: 265, endPoint y: 162, distance: 154.3
click at [265, 162] on div "0 0 0 0 0 0 0 Order / Delivery Received WAW Metadata .session == SO Last update…" at bounding box center [503, 203] width 774 height 407
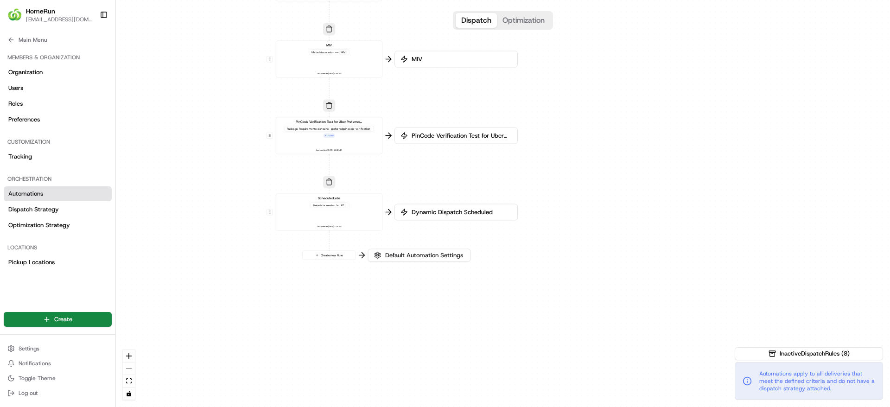
drag, startPoint x: 293, startPoint y: 263, endPoint x: 245, endPoint y: 234, distance: 56.2
click at [245, 234] on div "0 0 0 0 0 0 0 Order / Delivery Received WAW Metadata .session == SO Last update…" at bounding box center [503, 203] width 774 height 407
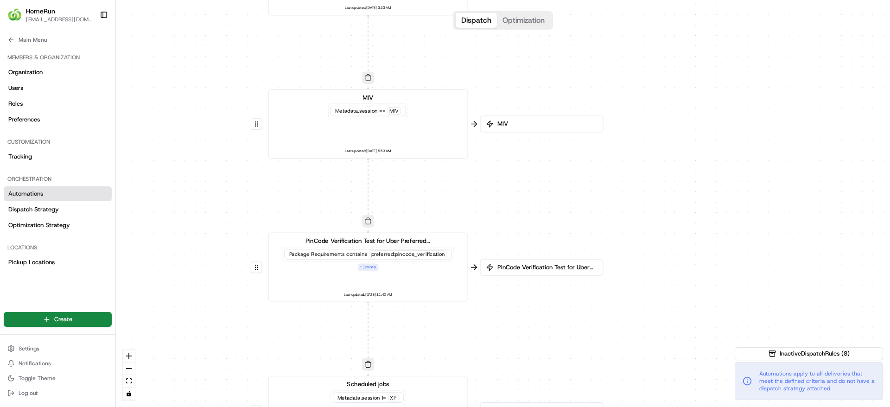
drag, startPoint x: 209, startPoint y: 128, endPoint x: 175, endPoint y: 358, distance: 232.0
click at [175, 358] on div "0 0 0 0 0 0 0 Order / Delivery Received WAW Metadata .session == SO Last update…" at bounding box center [503, 203] width 774 height 407
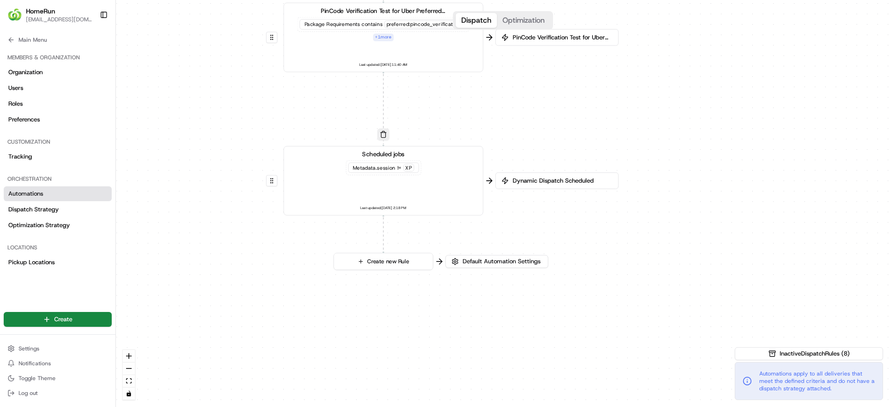
drag, startPoint x: 237, startPoint y: 344, endPoint x: 251, endPoint y: 102, distance: 242.4
click at [251, 102] on div "0 0 0 0 0 0 0 Order / Delivery Received WAW Metadata .session == SO Last update…" at bounding box center [503, 203] width 774 height 407
click at [797, 355] on span "Inactive Dispatch Rules ( 8 )" at bounding box center [815, 354] width 70 height 8
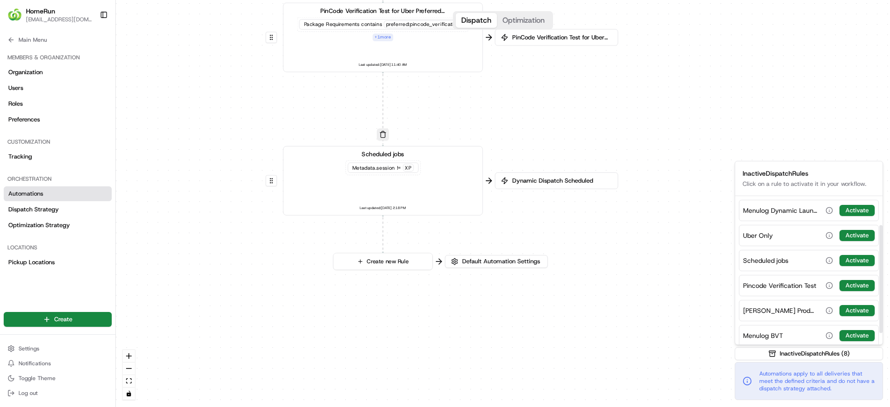
scroll to position [56, 0]
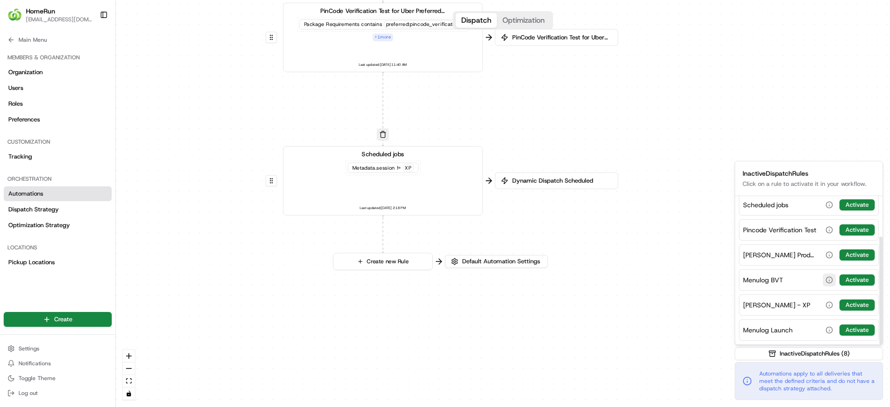
click at [826, 281] on button "button" at bounding box center [829, 280] width 13 height 13
click at [786, 262] on div "Cherie Production Test Activate" at bounding box center [809, 254] width 140 height 21
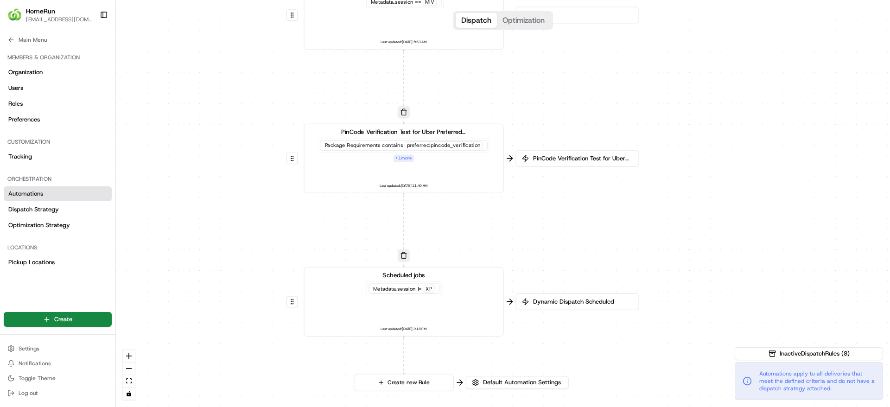
drag, startPoint x: 533, startPoint y: 101, endPoint x: 554, endPoint y: 222, distance: 122.7
click at [554, 222] on div "0 0 0 0 0 0 0 Order / Delivery Received WAW Metadata .session == SO Last update…" at bounding box center [503, 203] width 774 height 407
click at [805, 351] on span "Inactive Dispatch Rules ( 8 )" at bounding box center [815, 354] width 70 height 8
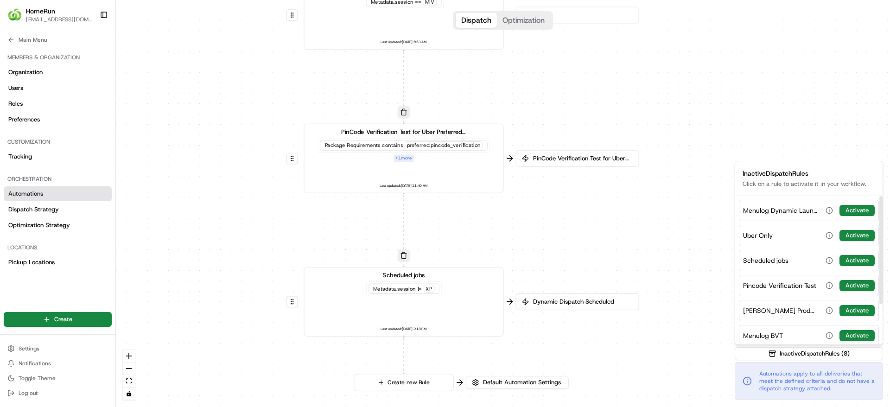
click at [760, 209] on span "Menulog Dynamic Launch" at bounding box center [780, 210] width 74 height 9
click at [832, 209] on button "button" at bounding box center [829, 210] width 13 height 13
click at [731, 229] on div "stl_S4haMtENQZgpJA3wEjsYqb" at bounding box center [742, 233] width 65 height 8
click at [681, 214] on h5 "Rule Conditions:" at bounding box center [717, 214] width 133 height 8
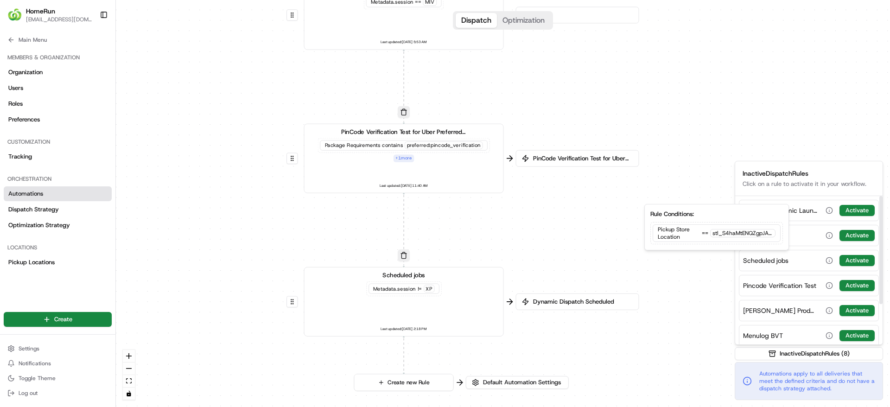
click at [774, 179] on div "Inactive Dispatch Rules Click on a rule to activate it in your workflow." at bounding box center [808, 178] width 147 height 34
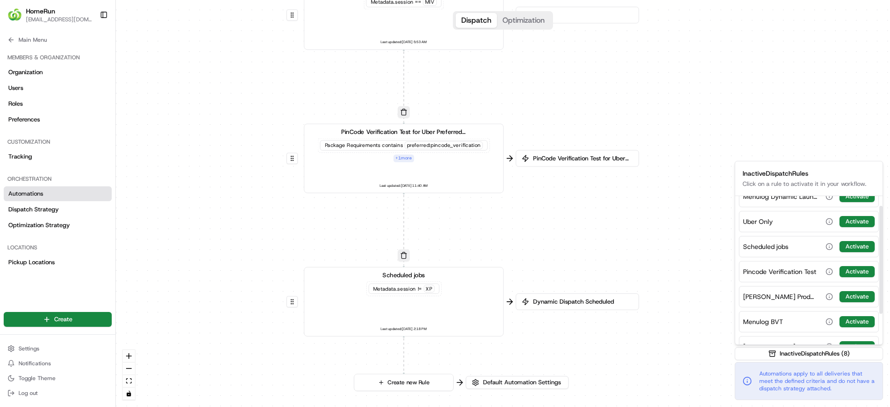
scroll to position [13, 0]
click at [833, 296] on button "button" at bounding box center [829, 297] width 13 height 13
click at [754, 252] on div "Scheduled jobs Activate" at bounding box center [809, 246] width 140 height 21
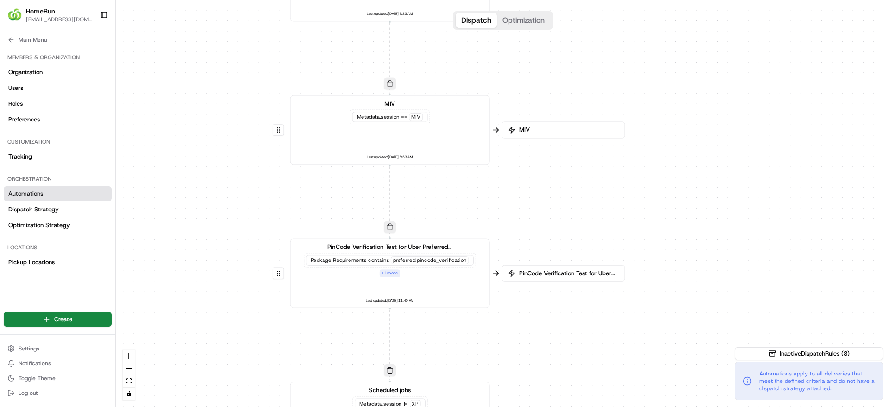
drag, startPoint x: 607, startPoint y: 263, endPoint x: 593, endPoint y: 378, distance: 115.8
click at [593, 378] on div "0 0 0 0 0 0 0 Order / Delivery Received WAW Metadata .session == SO Last update…" at bounding box center [503, 203] width 774 height 407
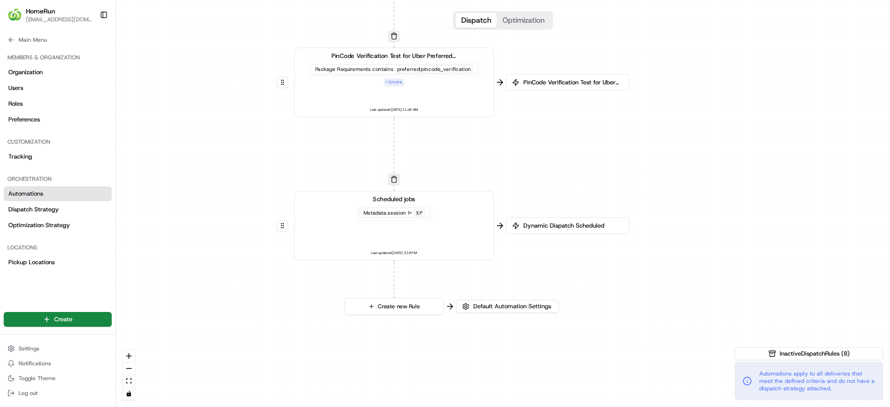
drag, startPoint x: 555, startPoint y: 281, endPoint x: 560, endPoint y: 90, distance: 191.1
click at [560, 90] on div "PinCode Verification Test for Uber Preferred Vendor" at bounding box center [567, 82] width 123 height 17
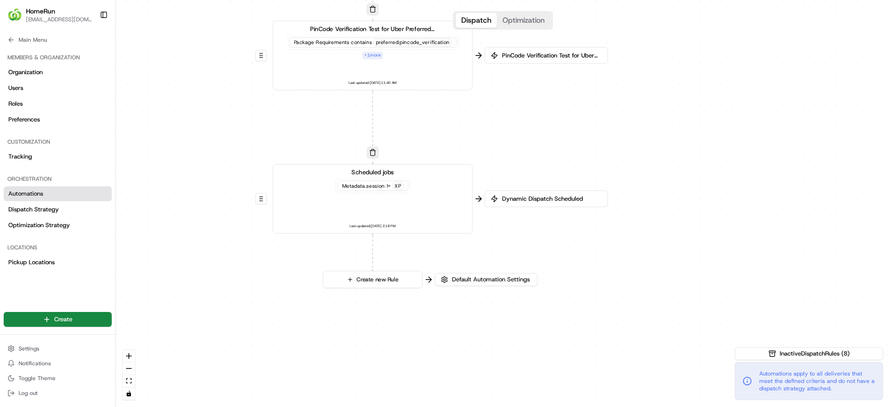
drag, startPoint x: 610, startPoint y: 345, endPoint x: 588, endPoint y: 319, distance: 34.0
click at [588, 319] on div "0 0 0 0 0 0 0 Order / Delivery Received WAW Metadata .session == SO Last update…" at bounding box center [503, 203] width 774 height 407
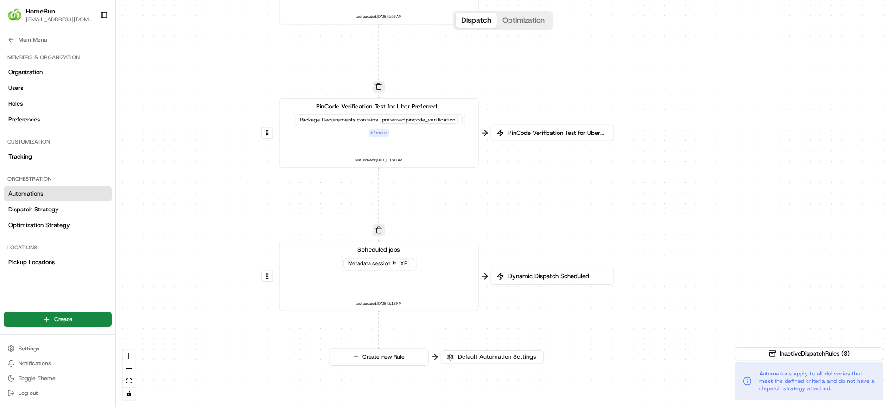
drag, startPoint x: 581, startPoint y: 112, endPoint x: 587, endPoint y: 189, distance: 77.2
click at [587, 189] on div "0 0 0 0 0 0 0 Order / Delivery Received WAW Metadata .session == SO Last update…" at bounding box center [503, 203] width 774 height 407
click at [25, 204] on link "Dispatch Strategy" at bounding box center [58, 209] width 108 height 15
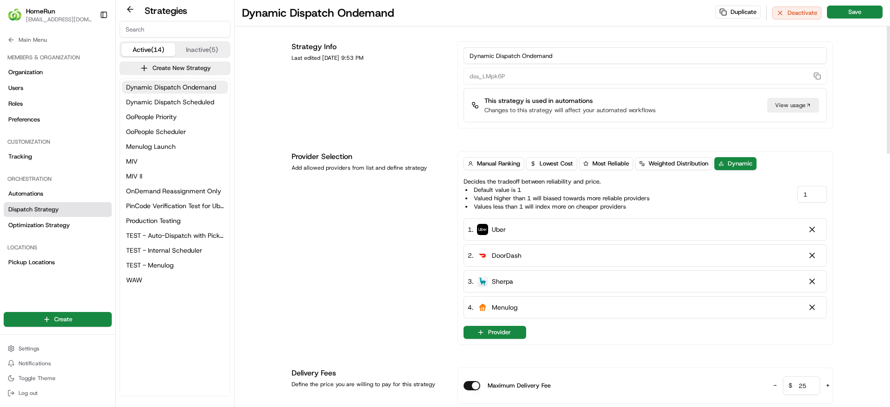
click at [774, 102] on div "View usage" at bounding box center [793, 105] width 52 height 15
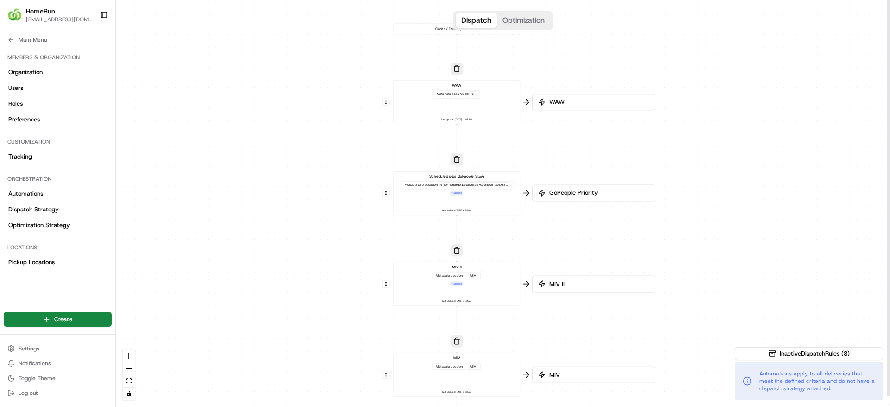
drag, startPoint x: 595, startPoint y: 229, endPoint x: 567, endPoint y: 354, distance: 128.8
click at [567, 354] on div "0 0 0 0 0 0 0 Order / Delivery Received WAW Metadata .session == SO Last update…" at bounding box center [503, 203] width 774 height 407
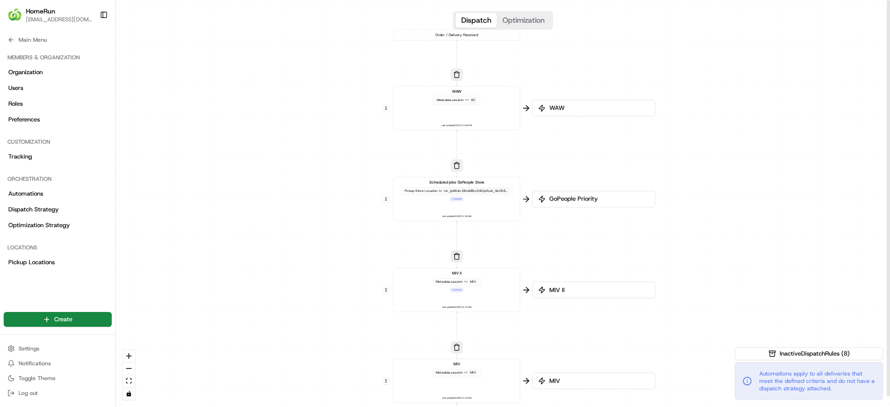
click at [587, 205] on div "GoPeople Priority" at bounding box center [593, 199] width 123 height 17
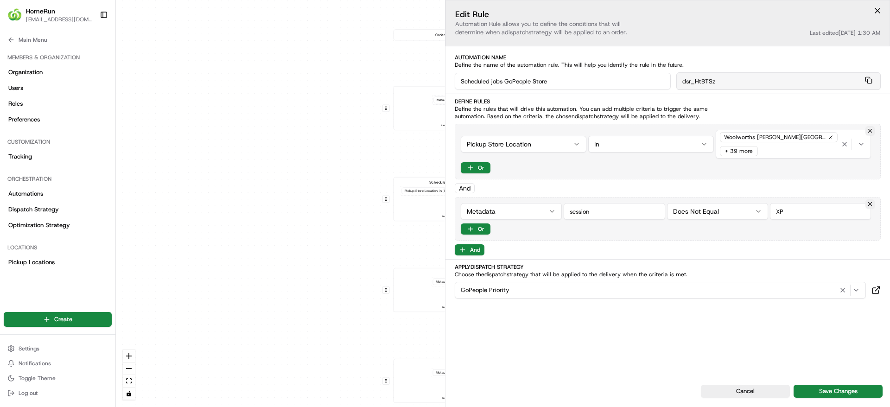
click at [272, 224] on div "0 0 0 0 0 0 0 Order / Delivery Received WAW Metadata .session == SO Last update…" at bounding box center [503, 203] width 774 height 407
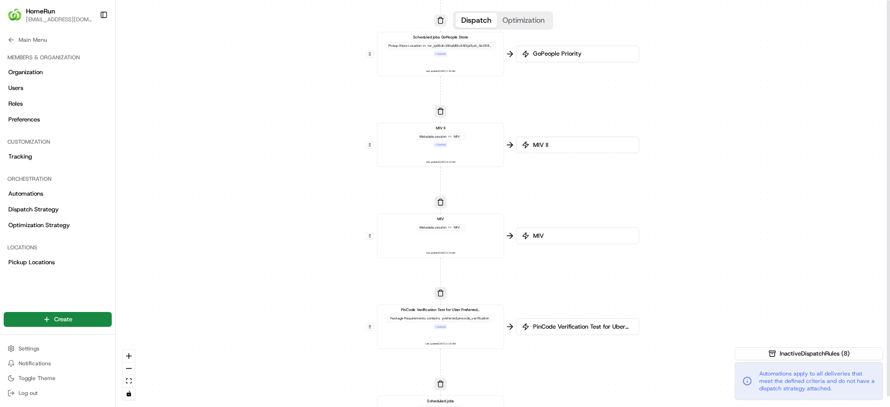
drag, startPoint x: 273, startPoint y: 156, endPoint x: 256, endPoint y: 11, distance: 146.1
click at [256, 11] on div "0 0 0 0 0 0 0 Order / Delivery Received WAW Metadata .session == SO Last update…" at bounding box center [503, 203] width 774 height 407
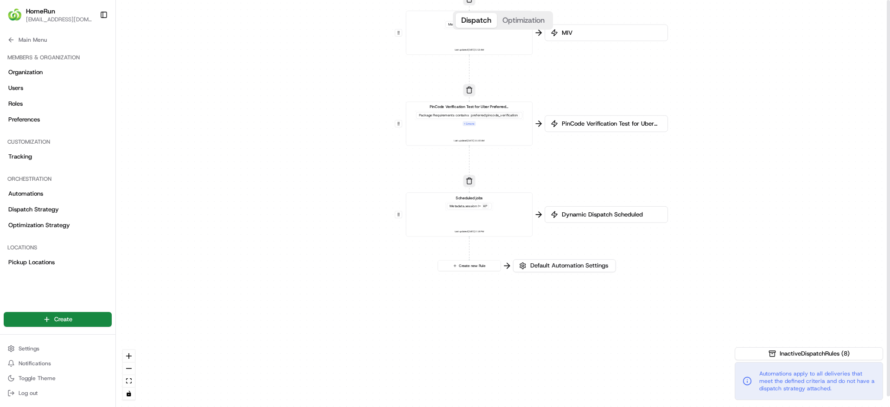
drag, startPoint x: 261, startPoint y: 294, endPoint x: 290, endPoint y: 90, distance: 205.2
click at [290, 90] on div "0 0 0 0 0 0 0 Order / Delivery Received WAW Metadata .session == SO Last update…" at bounding box center [503, 203] width 774 height 407
click at [743, 377] on icon at bounding box center [747, 381] width 9 height 9
click at [776, 353] on button "Inactive Dispatch Rules ( 8 )" at bounding box center [809, 353] width 148 height 13
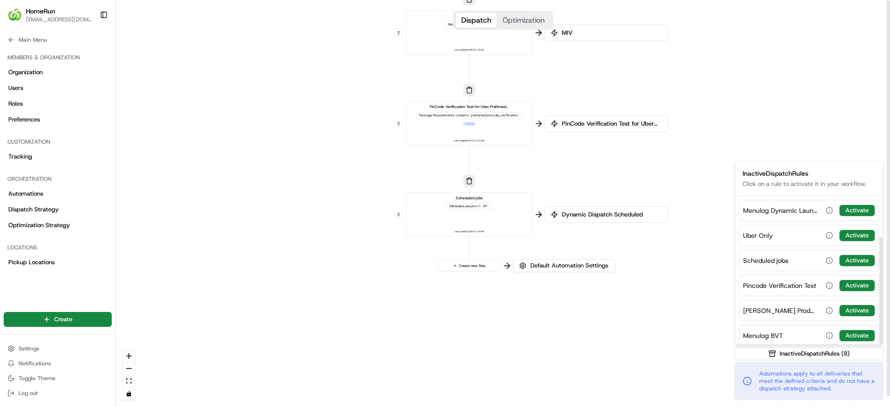
scroll to position [56, 0]
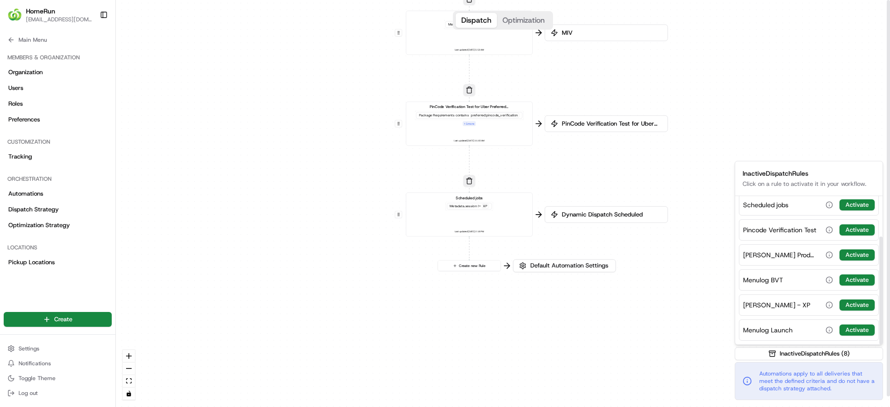
click at [393, 316] on div "0 0 0 0 0 0 0 Order / Delivery Received WAW Metadata .session == SO Last update…" at bounding box center [503, 203] width 774 height 407
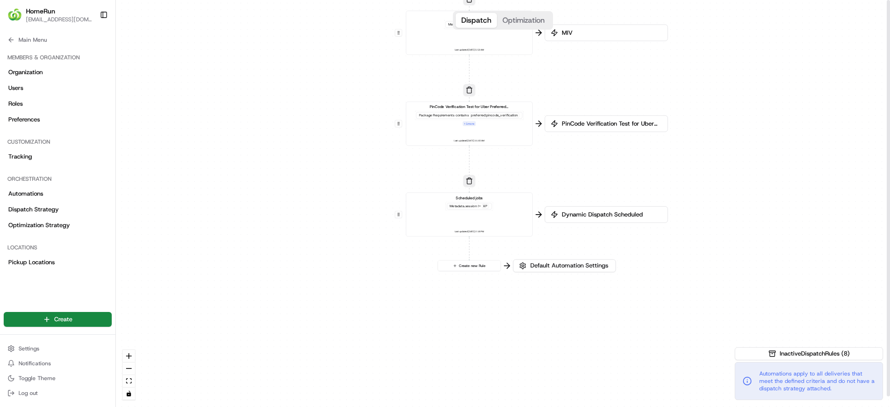
click at [570, 214] on span "Dynamic Dispatch Scheduled" at bounding box center [611, 215] width 102 height 8
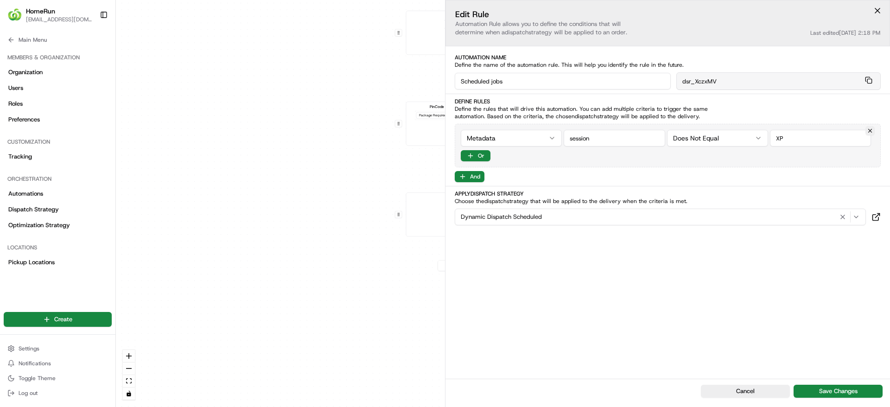
click at [293, 176] on div "0 0 0 0 0 0 0 Order / Delivery Received WAW Metadata .session == SO Last update…" at bounding box center [503, 203] width 774 height 407
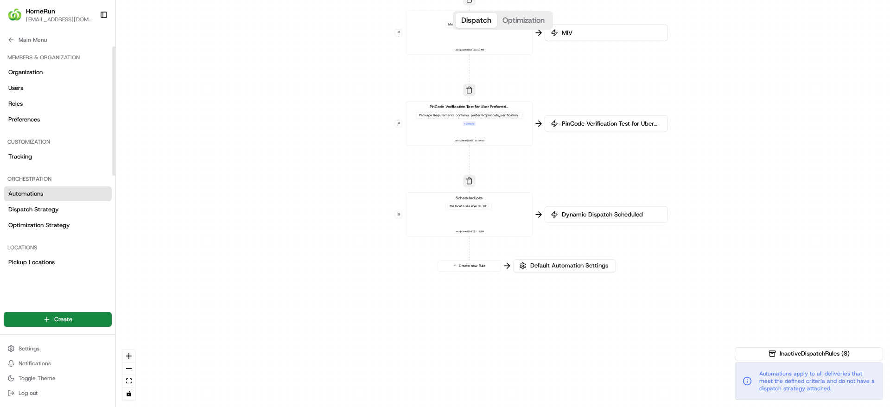
click at [36, 194] on span "Automations" at bounding box center [25, 194] width 35 height 8
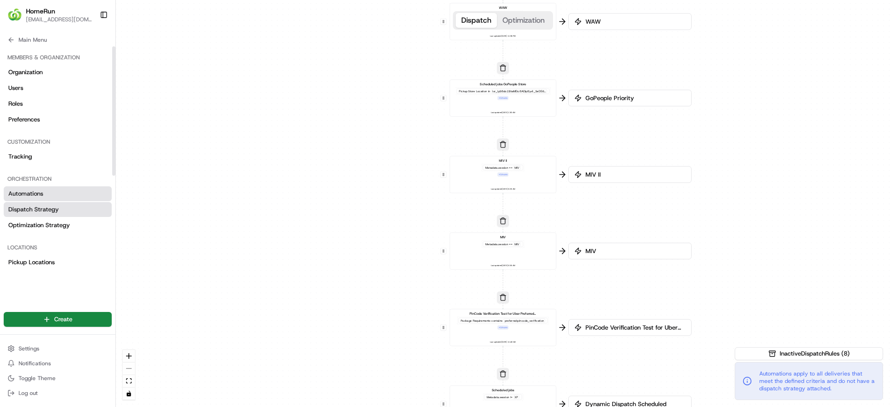
click at [36, 213] on span "Dispatch Strategy" at bounding box center [33, 209] width 51 height 8
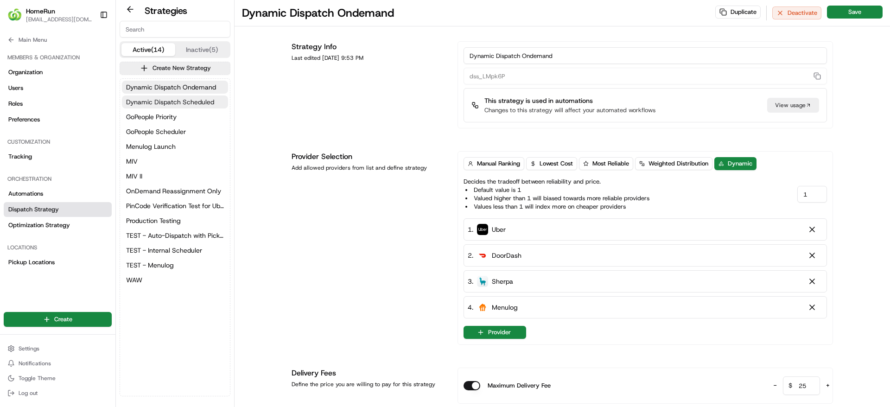
click at [183, 104] on span "Dynamic Dispatch Scheduled" at bounding box center [170, 101] width 88 height 9
click at [166, 148] on span "Menulog Launch" at bounding box center [151, 146] width 50 height 9
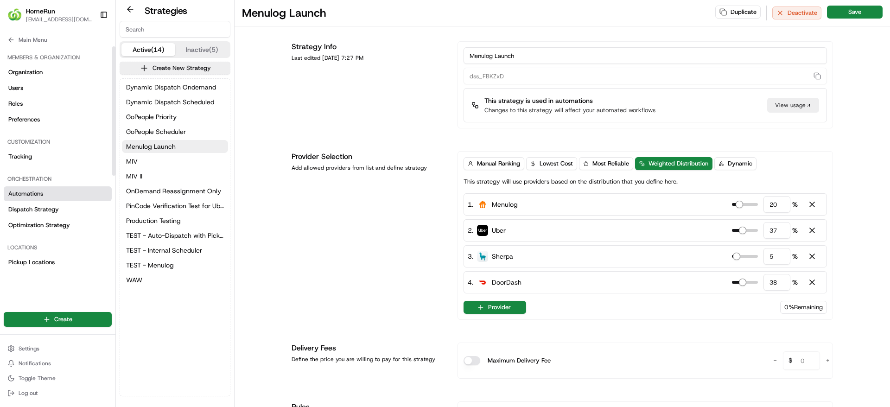
click at [50, 193] on link "Automations" at bounding box center [58, 193] width 108 height 15
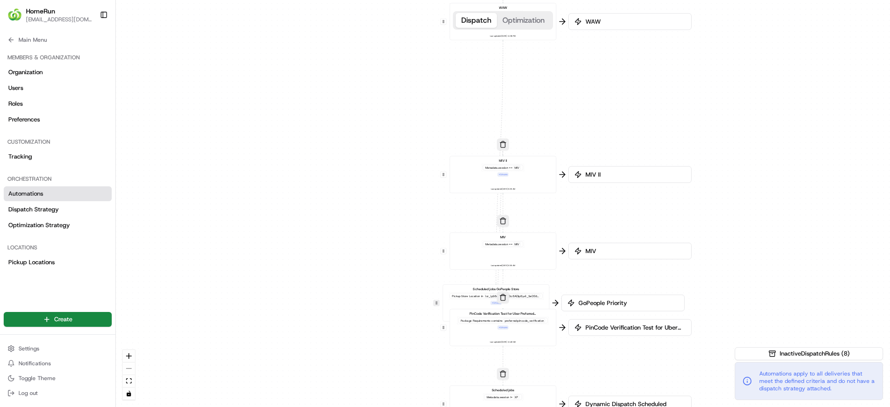
drag, startPoint x: 443, startPoint y: 95, endPoint x: 436, endPoint y: 300, distance: 205.1
click at [436, 300] on button at bounding box center [437, 303] width 6 height 6
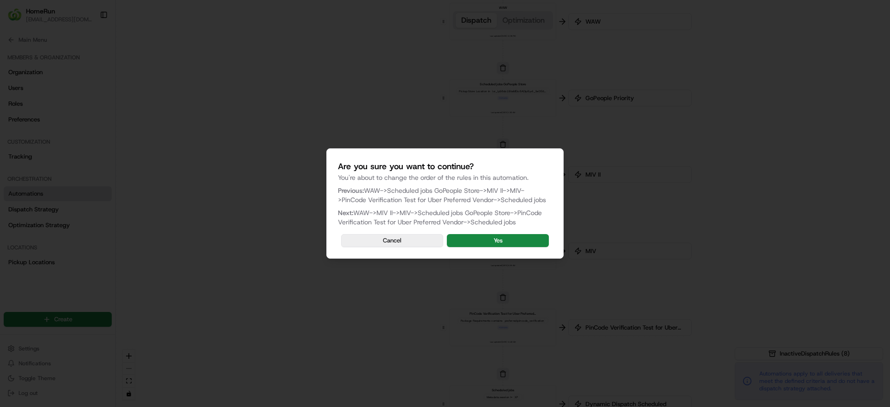
click at [402, 237] on button "Cancel" at bounding box center [392, 240] width 102 height 13
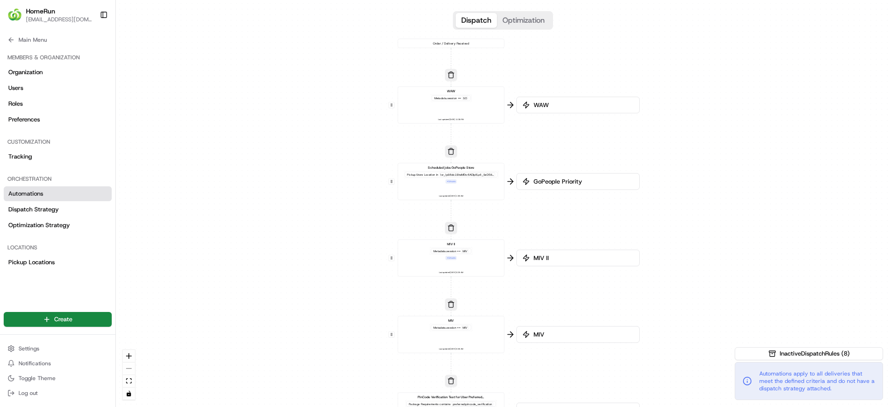
drag, startPoint x: 348, startPoint y: 312, endPoint x: 296, endPoint y: 396, distance: 98.9
click at [296, 396] on div "0 0 0 0 0 0 0 Order / Delivery Received WAW Metadata .session == SO Last update…" at bounding box center [503, 203] width 774 height 407
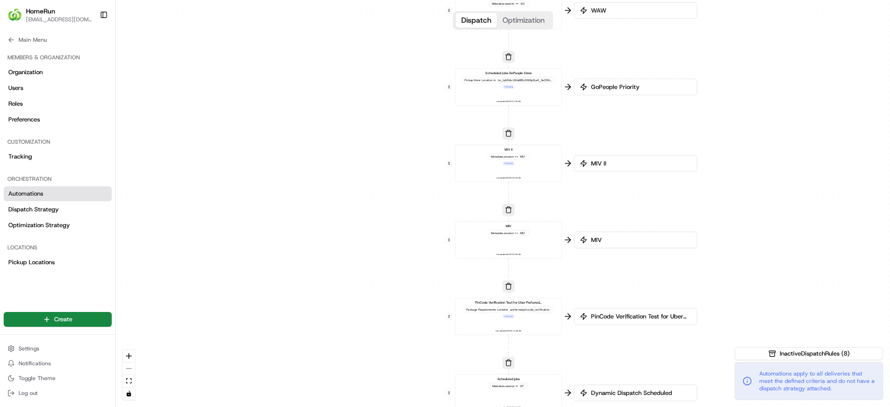
drag, startPoint x: 244, startPoint y: 112, endPoint x: 300, endPoint y: 19, distance: 108.4
click at [300, 19] on div "0 0 0 0 0 0 0 Order / Delivery Received WAW Metadata .session == SO Last update…" at bounding box center [503, 203] width 774 height 407
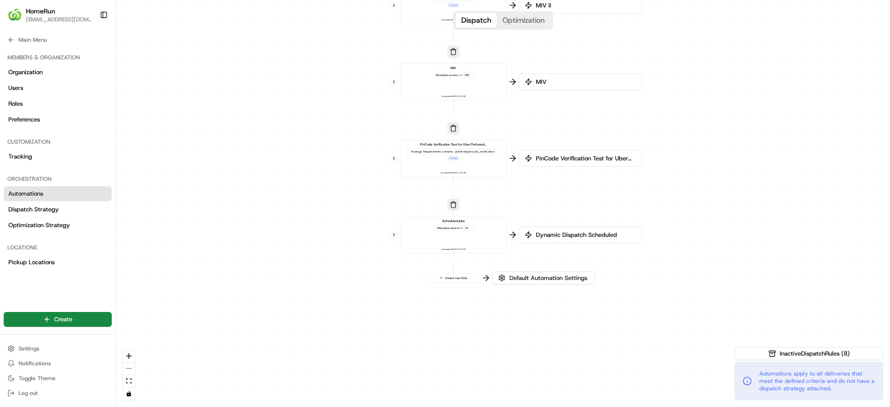
drag, startPoint x: 307, startPoint y: 320, endPoint x: 254, endPoint y: 159, distance: 170.5
click at [254, 159] on div "0 0 0 0 0 0 0 Order / Delivery Received WAW Metadata .session == SO Last update…" at bounding box center [503, 203] width 774 height 407
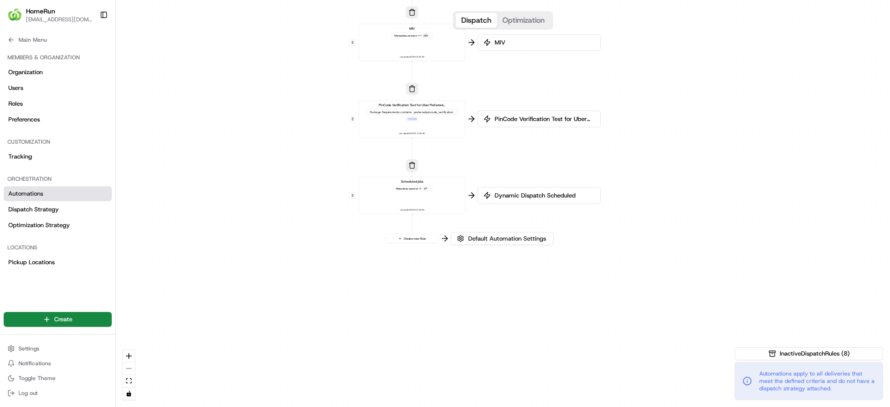
drag, startPoint x: 295, startPoint y: 249, endPoint x: 254, endPoint y: 212, distance: 55.1
click at [254, 212] on div "0 0 0 0 0 0 0 Order / Delivery Received WAW Metadata .session == SO Last update…" at bounding box center [503, 203] width 774 height 407
click at [523, 19] on button "Optimization" at bounding box center [523, 20] width 53 height 15
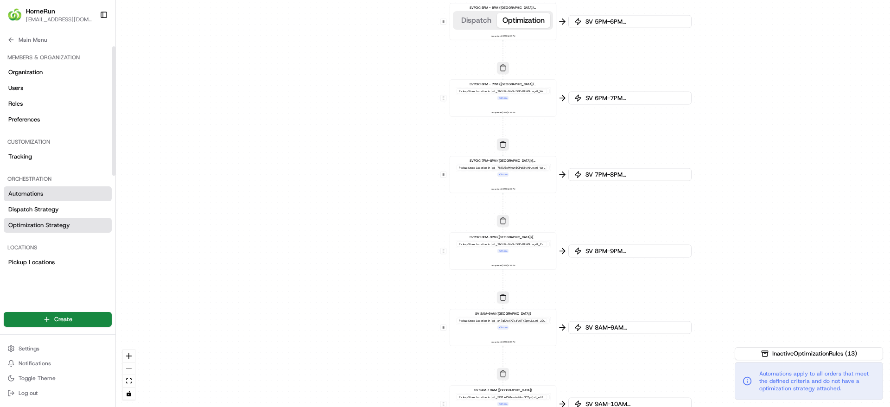
click at [49, 225] on span "Optimization Strategy" at bounding box center [39, 225] width 62 height 8
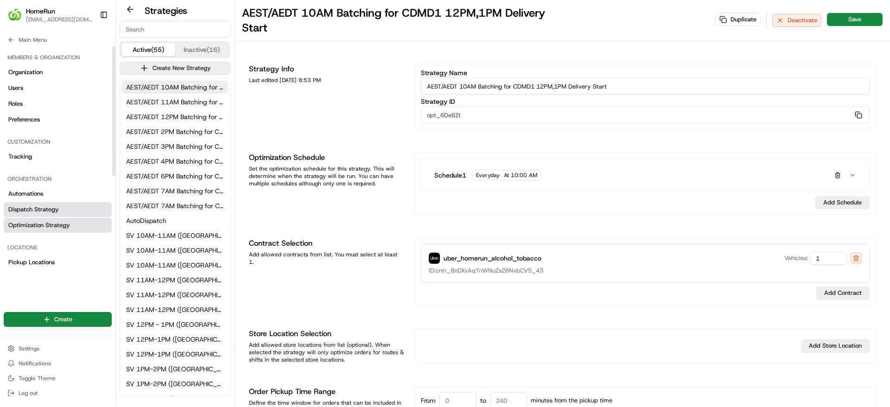
click at [50, 206] on span "Dispatch Strategy" at bounding box center [33, 209] width 51 height 8
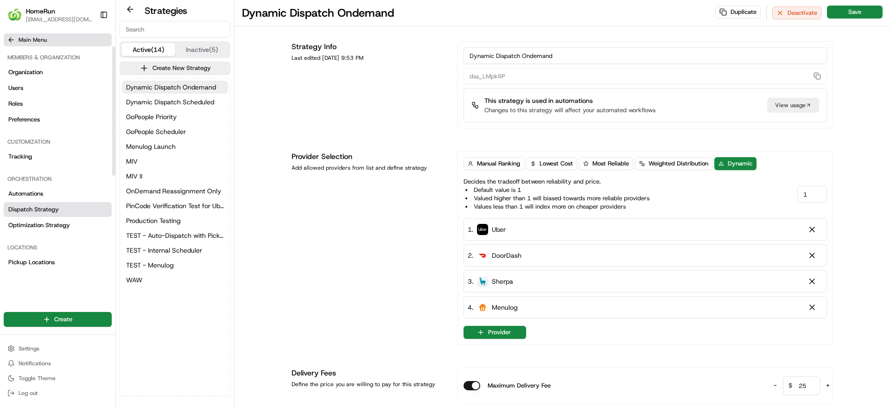
click at [41, 38] on span "Main Menu" at bounding box center [33, 39] width 28 height 7
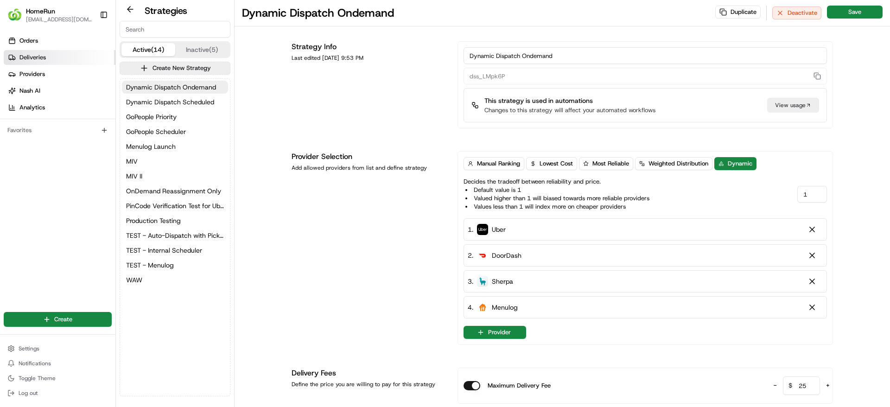
click at [42, 61] on span "Deliveries" at bounding box center [32, 57] width 26 height 8
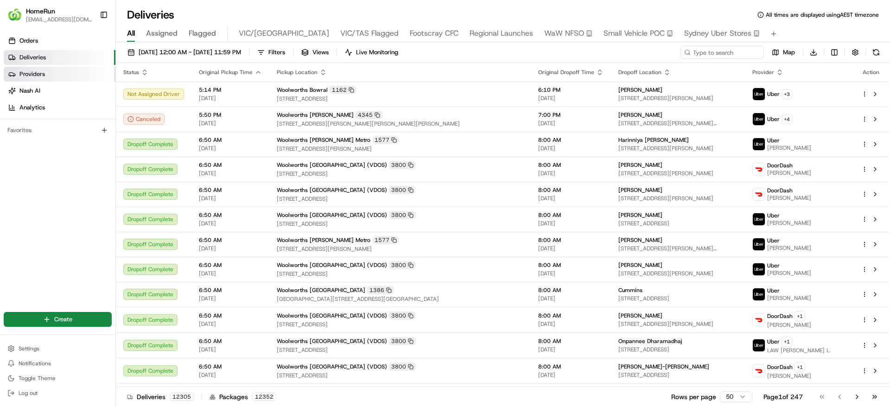
click at [42, 69] on link "Providers" at bounding box center [60, 74] width 112 height 15
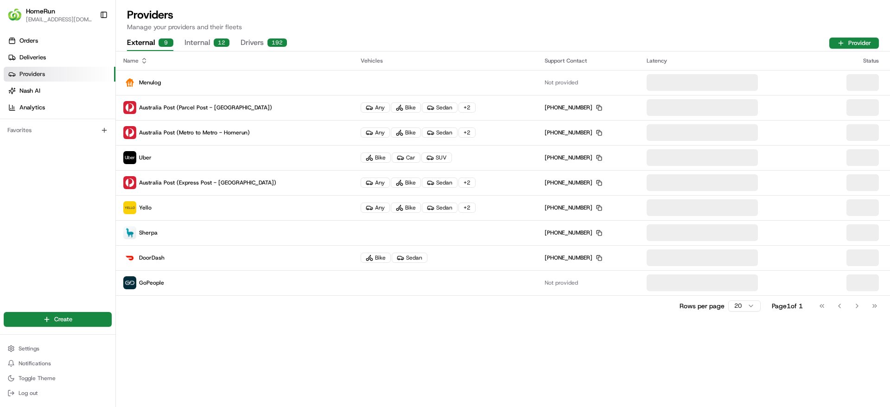
click at [208, 350] on div "Name Vehicles Support Contact Latency Status Menulog Not provided Australia Pos…" at bounding box center [503, 229] width 774 height 356
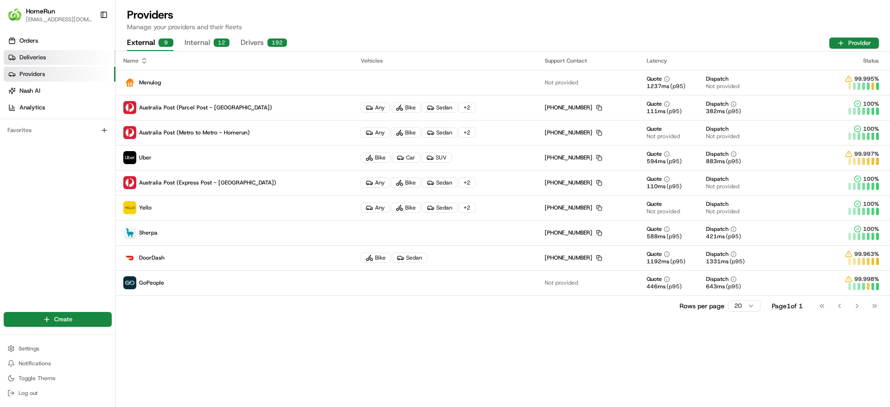
click at [93, 54] on link "Deliveries" at bounding box center [60, 57] width 112 height 15
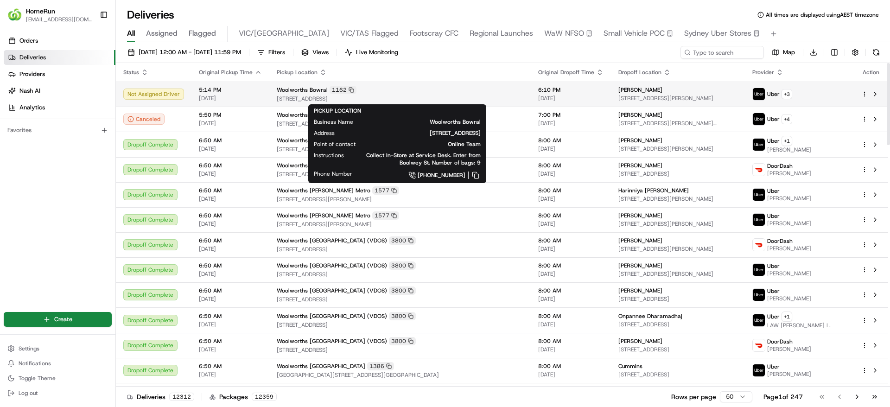
click at [283, 93] on span "Woolworths Bowral" at bounding box center [302, 89] width 51 height 7
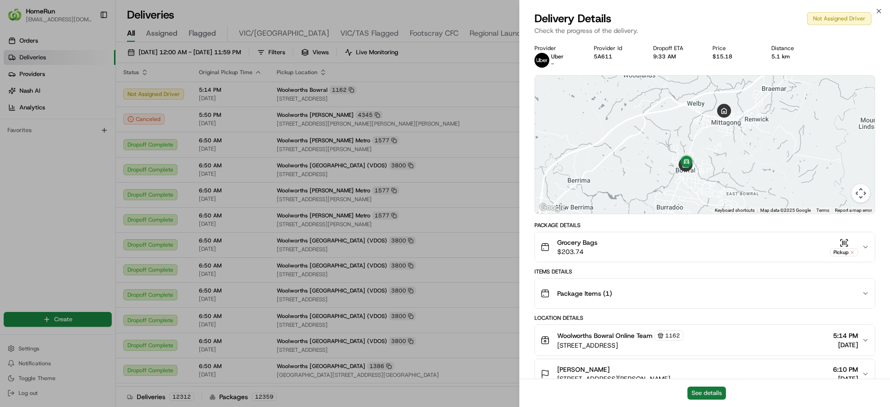
click at [701, 389] on button "See details" at bounding box center [707, 393] width 38 height 13
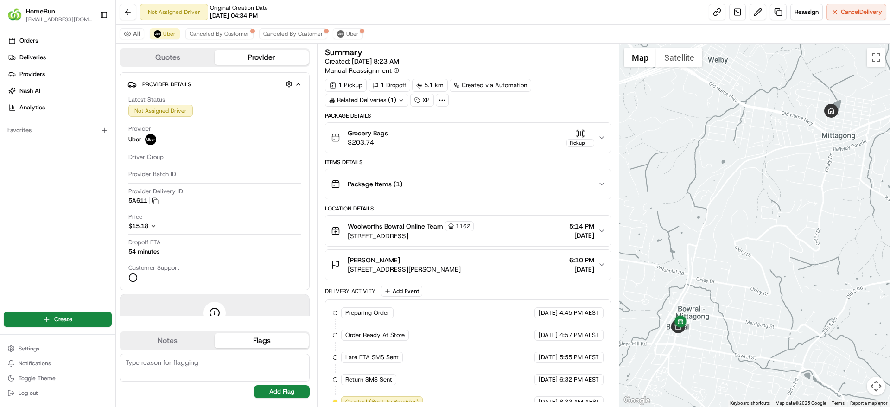
click at [446, 97] on icon at bounding box center [442, 100] width 8 height 8
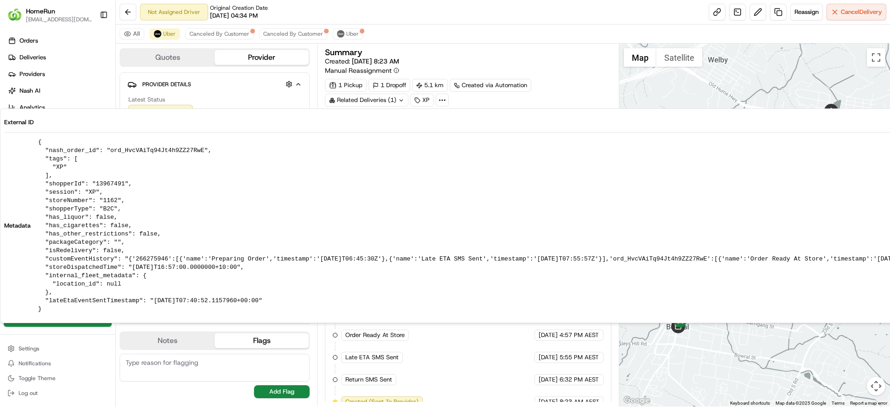
click at [557, 62] on div "Summary Created: [DATE] 8:23 AM Manual Reassignment" at bounding box center [468, 61] width 286 height 27
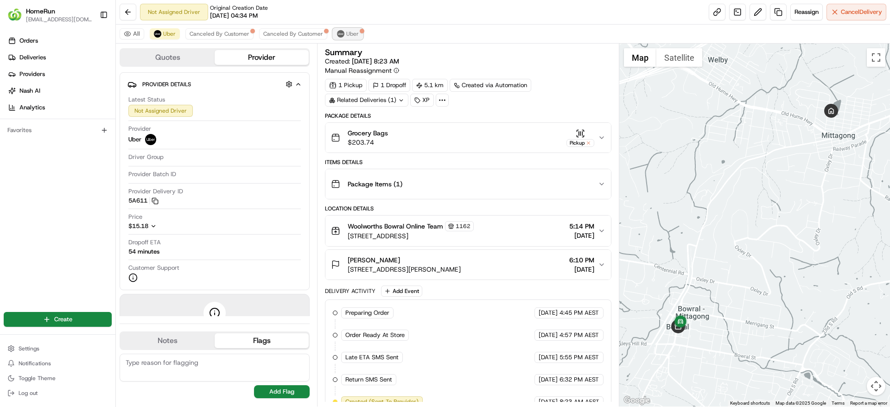
click at [337, 31] on img at bounding box center [340, 33] width 7 height 7
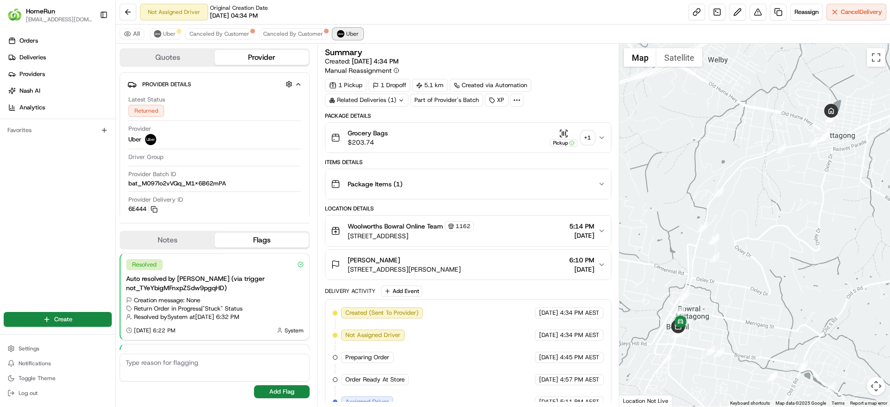
click at [346, 31] on span "Uber" at bounding box center [352, 33] width 13 height 7
click at [346, 34] on span "Uber" at bounding box center [352, 33] width 13 height 7
click at [282, 32] on span "Canceled By Customer" at bounding box center [293, 33] width 60 height 7
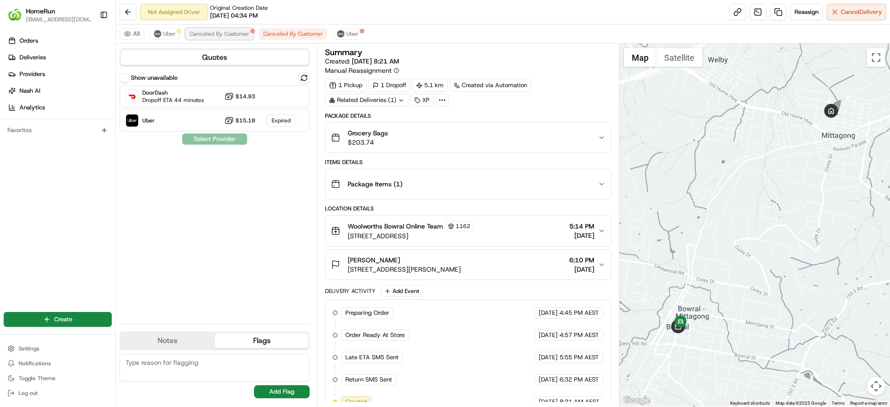
click at [242, 33] on span "Canceled By Customer" at bounding box center [220, 33] width 60 height 7
click at [178, 32] on div at bounding box center [179, 31] width 5 height 5
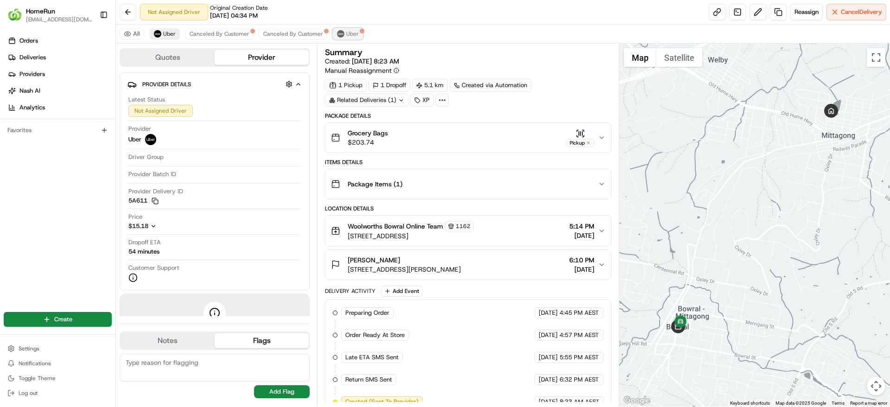
click at [348, 30] on span "Uber" at bounding box center [352, 33] width 13 height 7
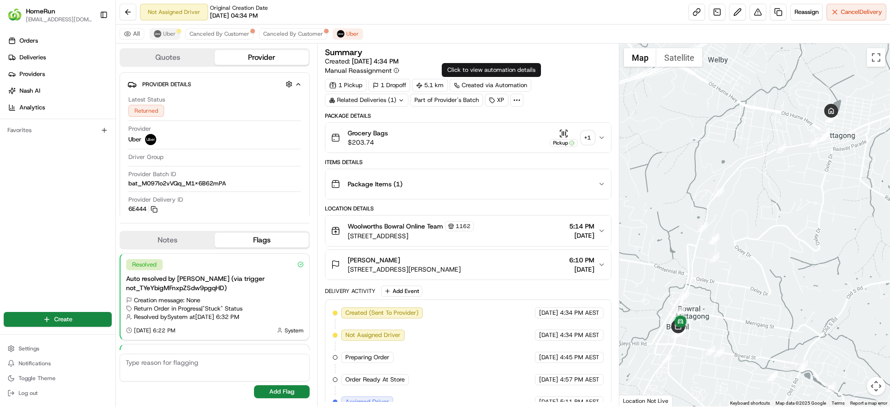
click at [514, 84] on div "Created via Automation" at bounding box center [491, 85] width 82 height 13
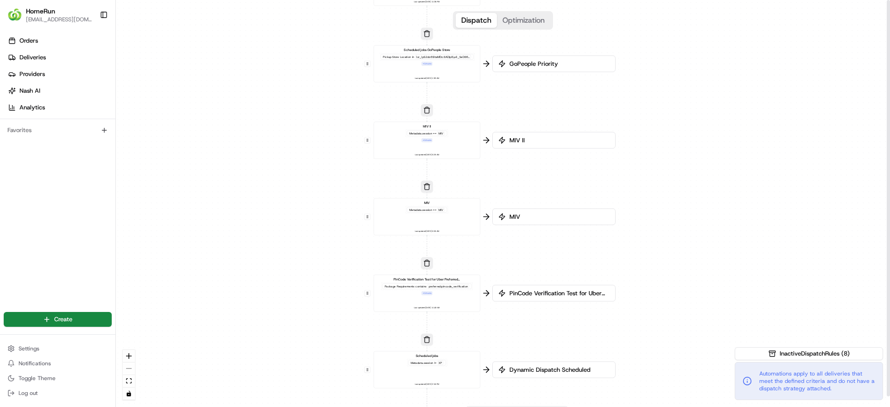
drag, startPoint x: 351, startPoint y: 91, endPoint x: 271, endPoint y: 46, distance: 92.1
click at [271, 46] on div "0 0 0 0 0 0 0 Order / Delivery Received WAW Metadata .session == SO Last update…" at bounding box center [503, 203] width 774 height 407
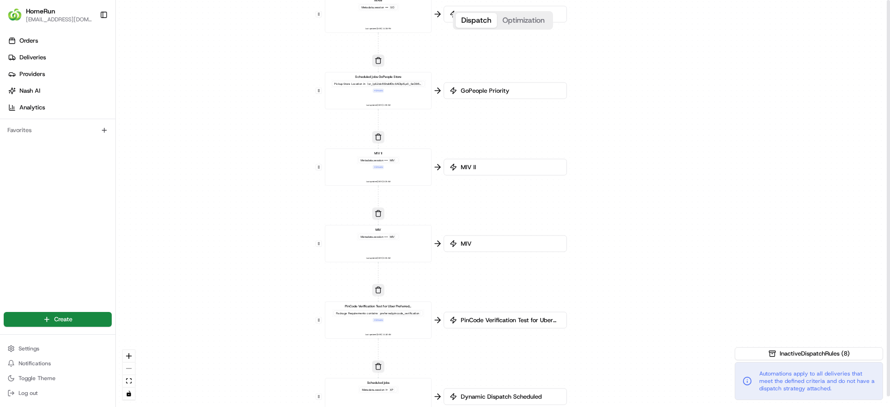
drag, startPoint x: 282, startPoint y: 259, endPoint x: 238, endPoint y: 297, distance: 57.9
click at [238, 297] on div "0 0 0 0 0 0 0 Order / Delivery Received WAW Metadata .session == SO Last update…" at bounding box center [503, 203] width 774 height 407
click at [25, 56] on span "Deliveries" at bounding box center [32, 57] width 26 height 8
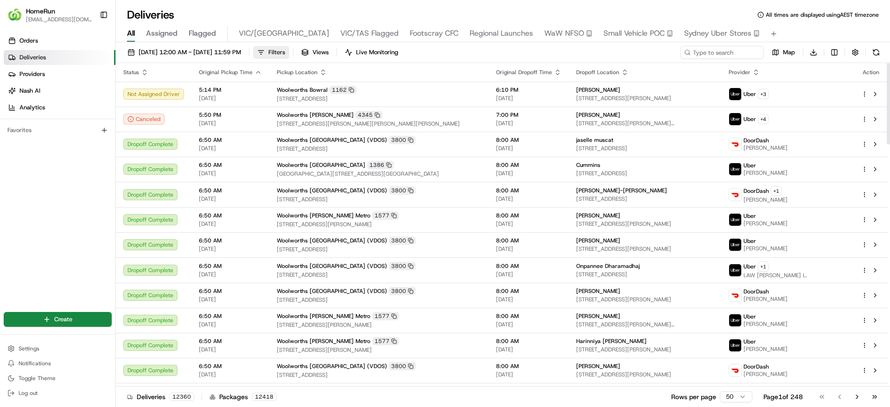
click at [289, 56] on button "Filters" at bounding box center [271, 52] width 36 height 13
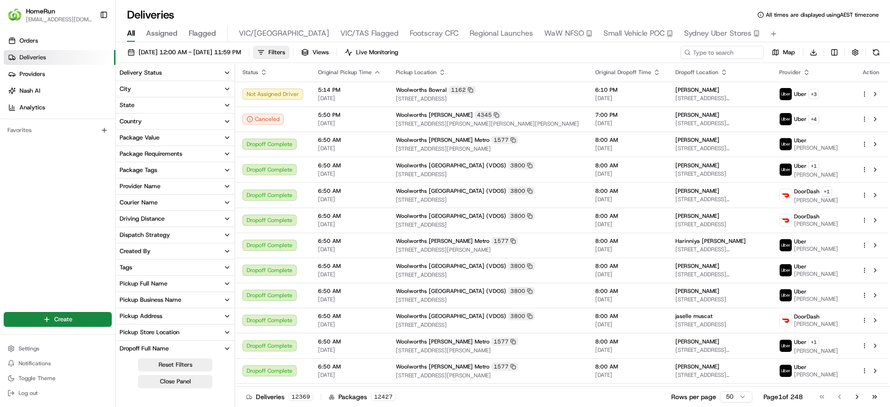
click at [194, 166] on button "Package Tags" at bounding box center [175, 170] width 119 height 16
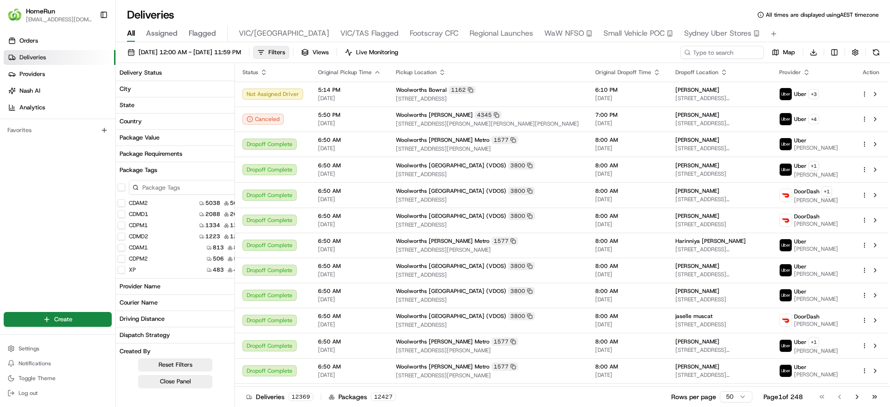
click at [121, 269] on button "XP" at bounding box center [121, 269] width 7 height 7
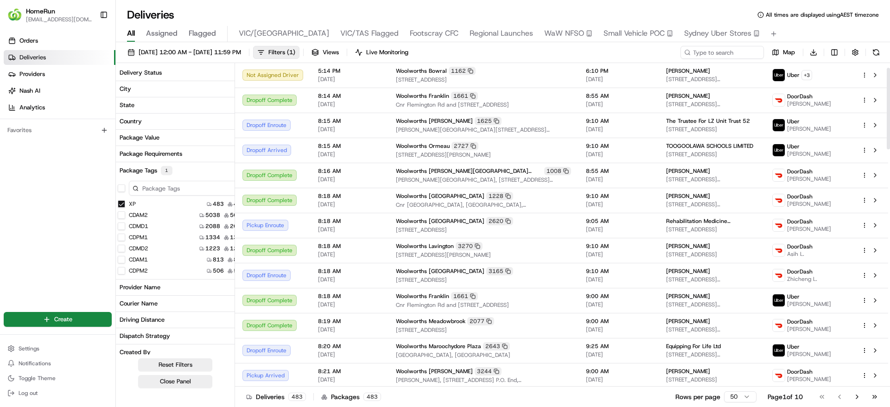
scroll to position [19, 0]
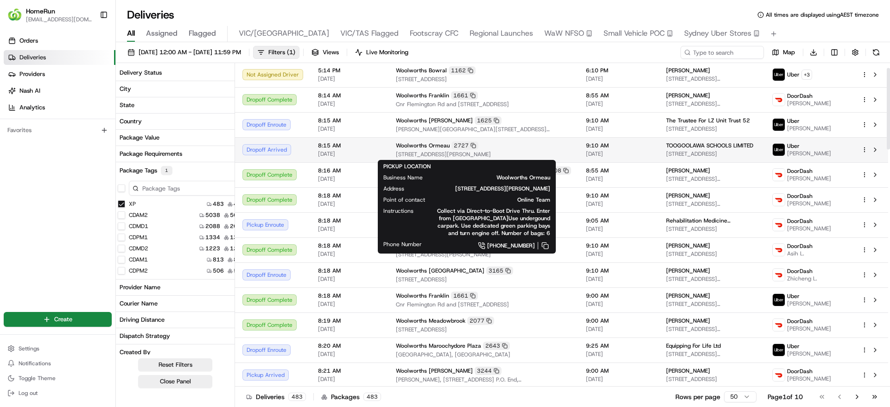
click at [523, 158] on span "19-21 Peachey Road, Ormeau, QLD 4208, AU" at bounding box center [483, 154] width 175 height 7
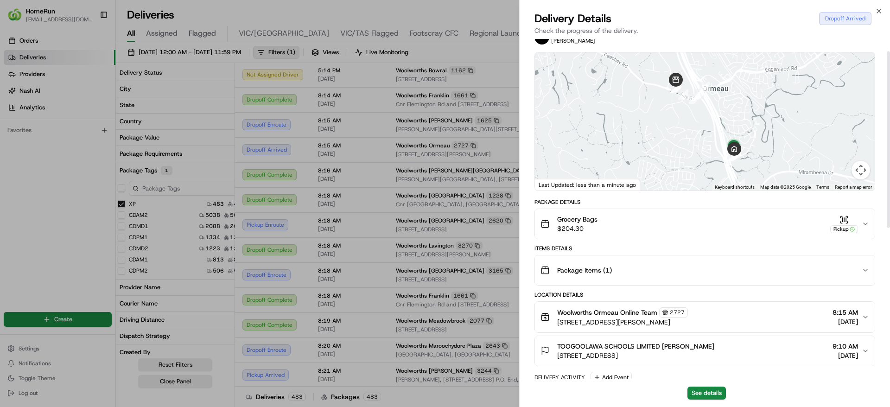
scroll to position [24, 0]
click at [650, 230] on div "Grocery Bags $204.30 Pickup" at bounding box center [701, 223] width 321 height 19
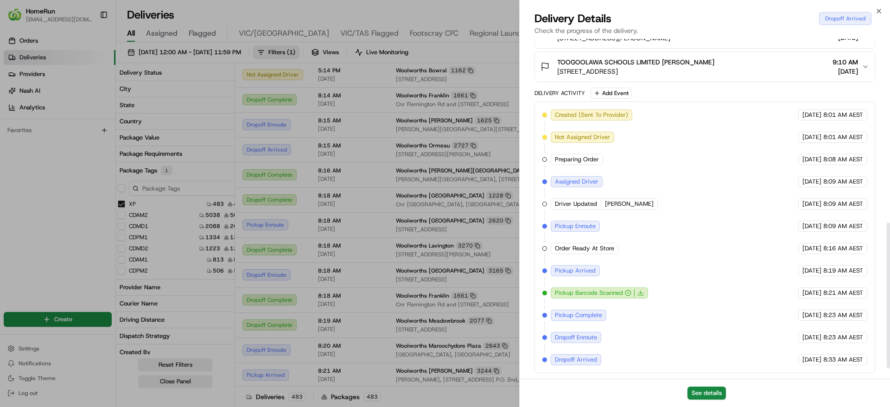
scroll to position [450, 0]
click at [700, 391] on button "See details" at bounding box center [707, 393] width 38 height 13
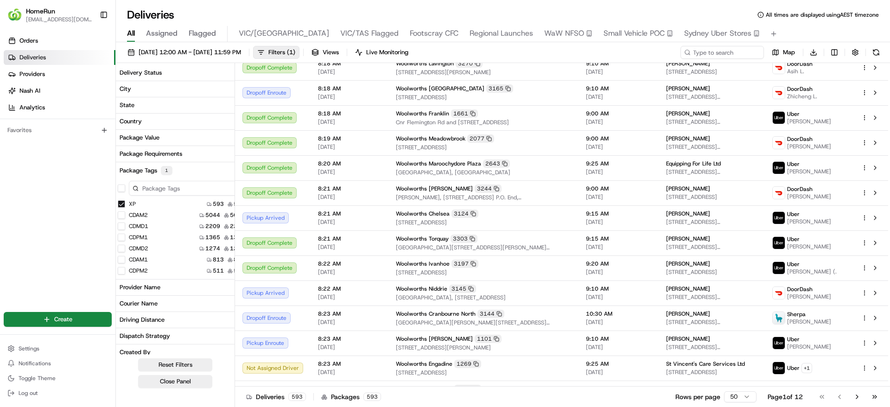
scroll to position [0, 0]
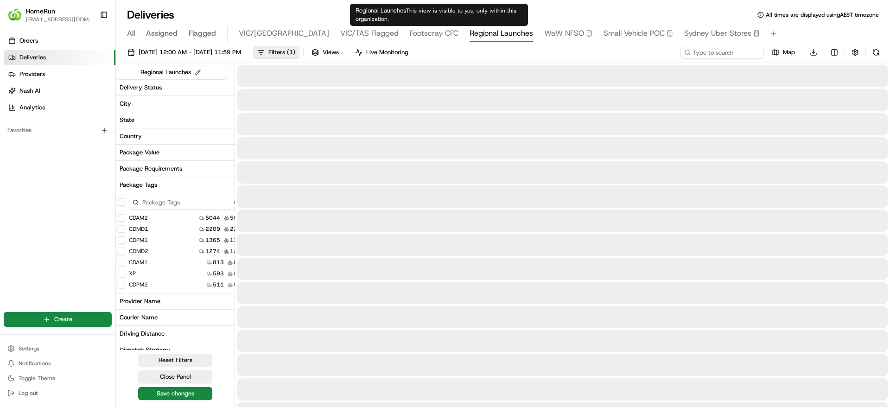
click at [470, 38] on span "Regional Launches" at bounding box center [502, 33] width 64 height 11
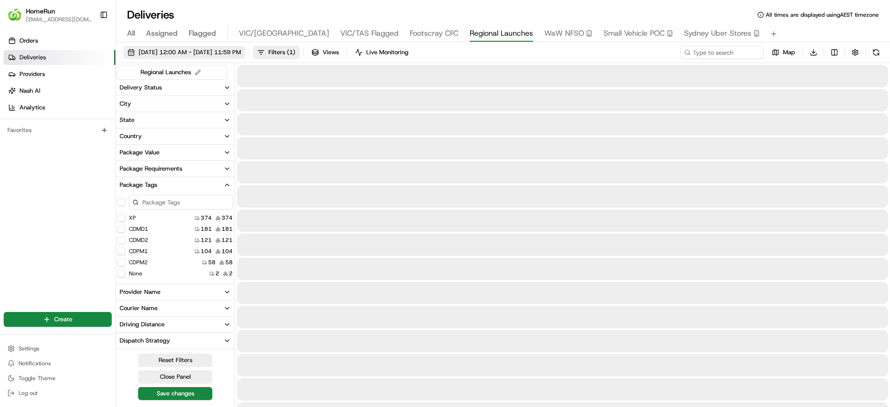
click at [219, 54] on span "06/08/2025 12:00 AM - 21/08/2025 11:59 PM" at bounding box center [190, 52] width 102 height 8
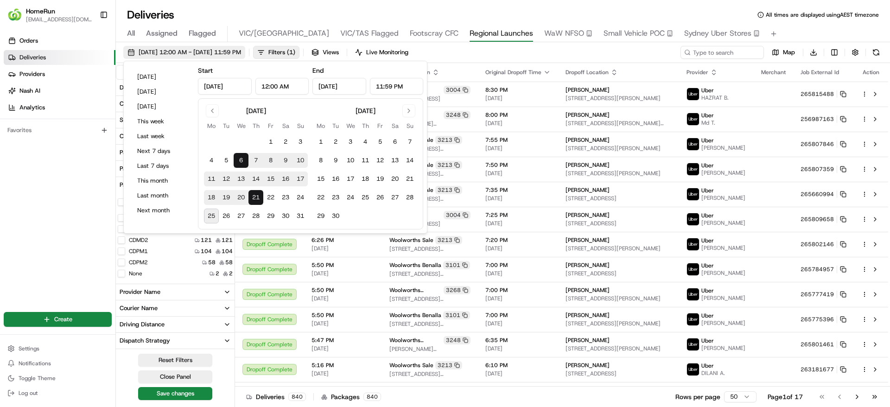
type input "Aug 6, 2025"
type input "12:00 AM"
type input "Aug 21, 2025"
type input "11:59 PM"
click at [162, 93] on button "Yesterday" at bounding box center [161, 91] width 56 height 13
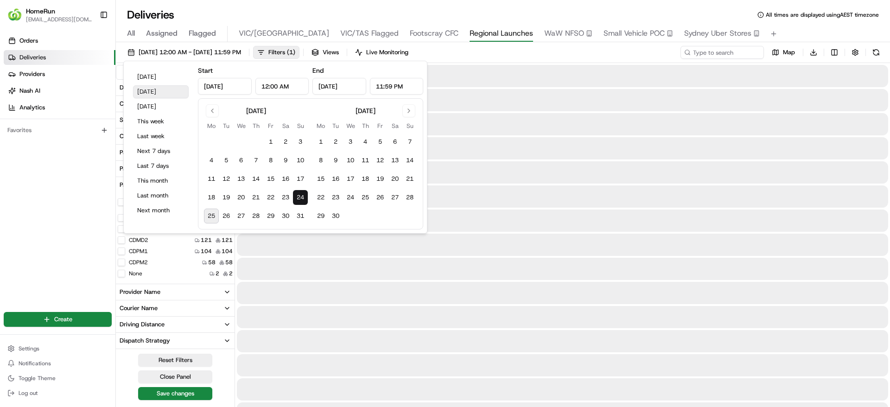
type input "Aug 24, 2025"
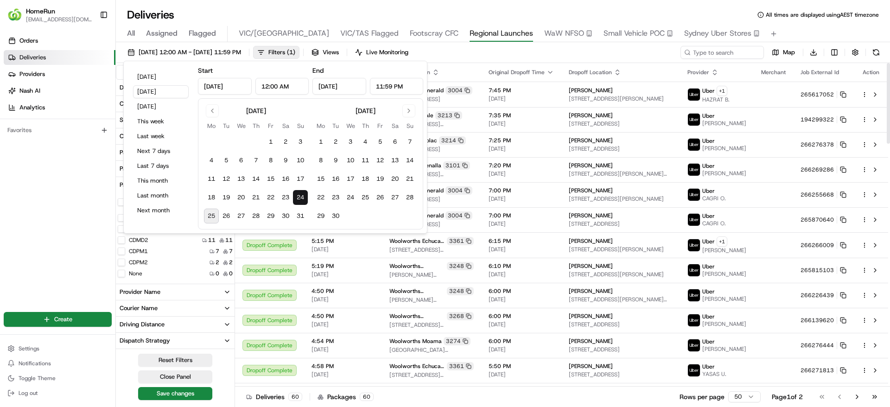
click at [427, 396] on div "Deliveries 60 Packages 60 Rows per page 50 Page 1 of 2 Go to first page Go to p…" at bounding box center [562, 396] width 655 height 21
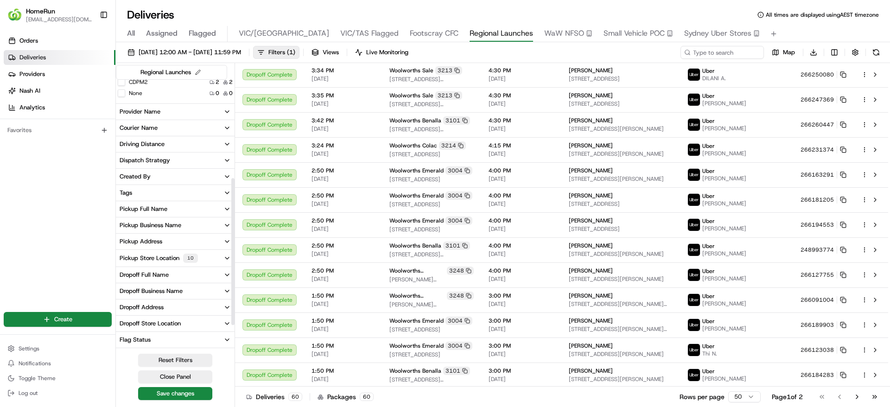
scroll to position [181, 0]
click at [154, 258] on div "Pickup Store Location 10" at bounding box center [159, 257] width 78 height 9
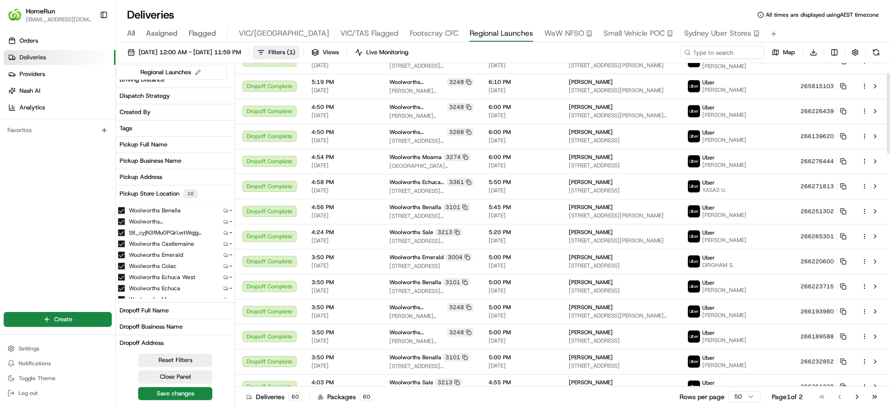
scroll to position [0, 0]
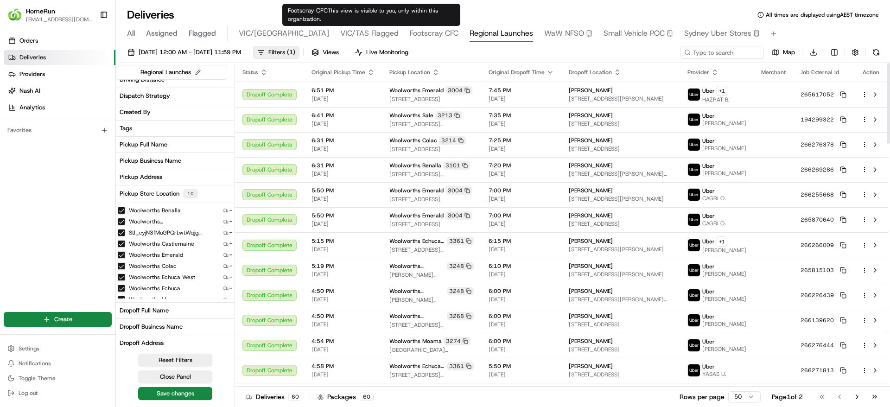
click at [410, 36] on span "Footscray CFC" at bounding box center [434, 33] width 49 height 11
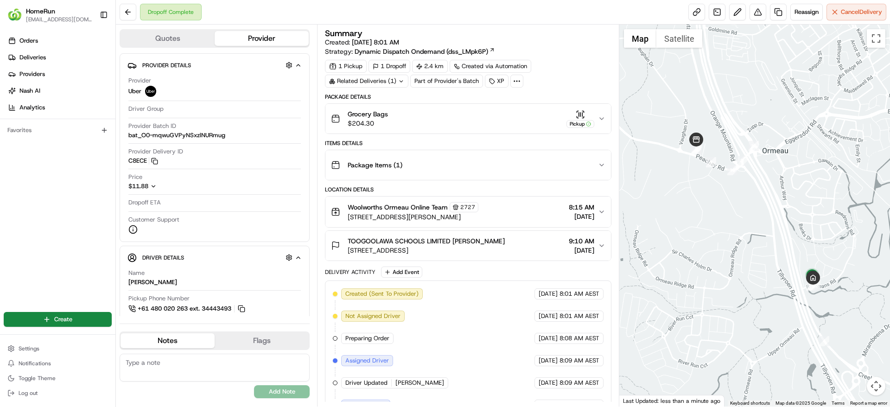
click at [479, 47] on span "Dynamic Dispatch Ondemand (dss_LMpk6P)" at bounding box center [422, 51] width 134 height 9
click at [36, 346] on span "Settings" at bounding box center [29, 348] width 21 height 7
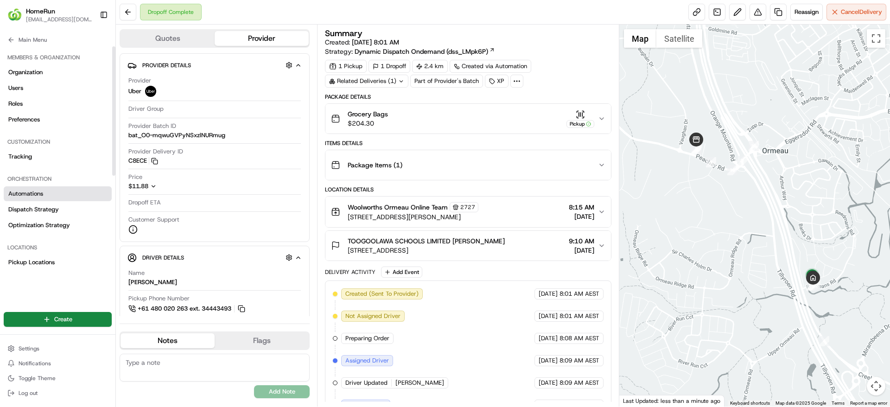
click at [64, 198] on link "Automations" at bounding box center [58, 193] width 108 height 15
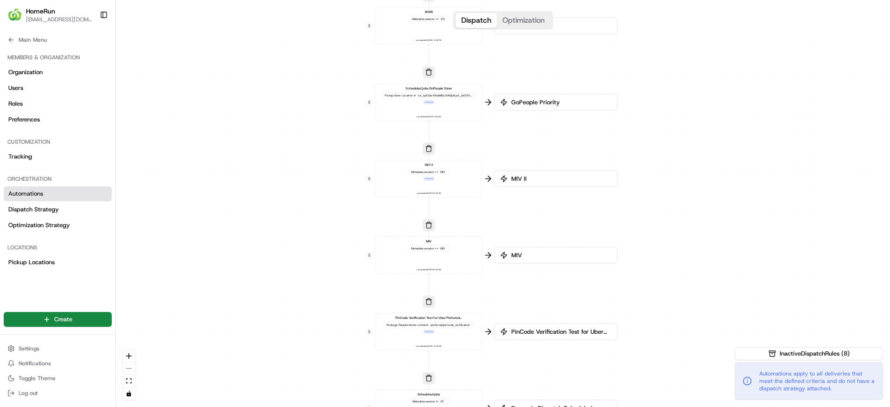
drag, startPoint x: 297, startPoint y: 94, endPoint x: 230, endPoint y: 78, distance: 69.0
click at [230, 78] on div "0 0 0 0 0 0 0 Order / Delivery Received WAW Metadata .session == SO Last update…" at bounding box center [503, 203] width 774 height 407
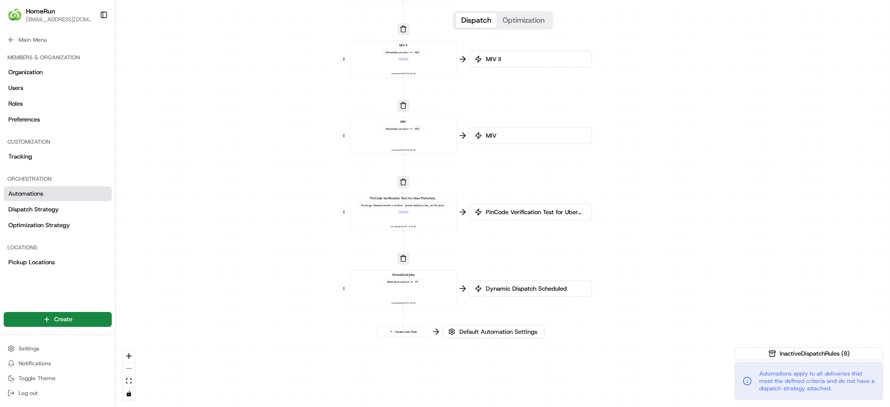
drag, startPoint x: 266, startPoint y: 357, endPoint x: 234, endPoint y: 256, distance: 105.3
click at [234, 256] on div "0 0 0 0 0 0 0 Order / Delivery Received WAW Metadata .session == SO Last update…" at bounding box center [503, 203] width 774 height 407
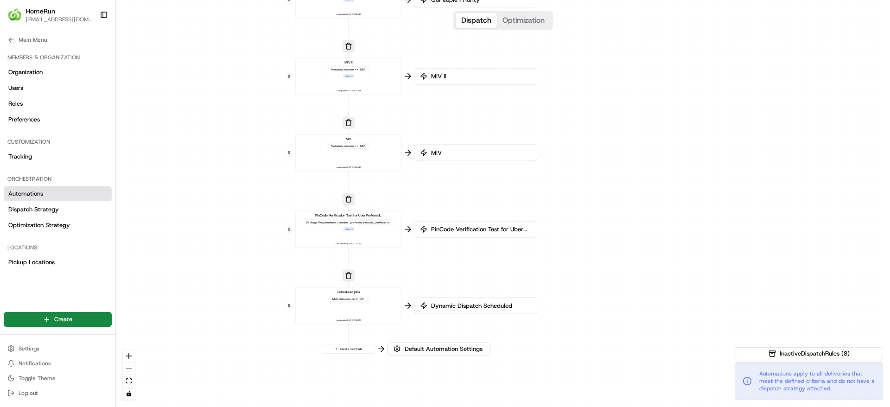
drag, startPoint x: 322, startPoint y: 96, endPoint x: 268, endPoint y: 112, distance: 57.2
click at [268, 112] on div "0 0 0 0 0 0 0 Order / Delivery Received WAW Metadata .session == SO Last update…" at bounding box center [503, 203] width 774 height 407
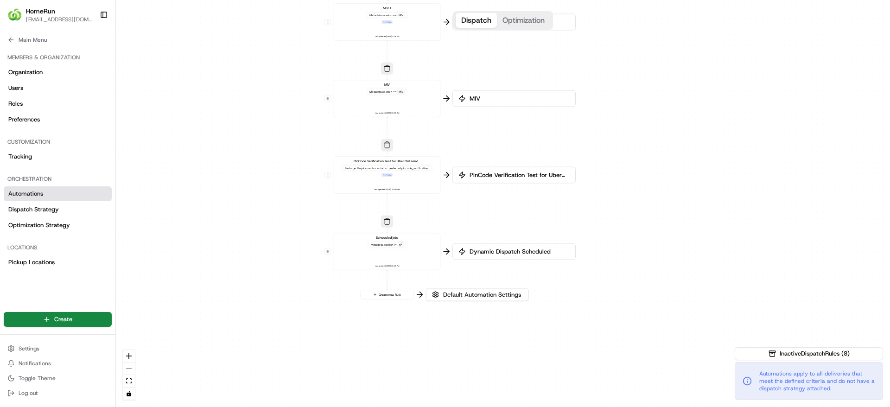
drag, startPoint x: 248, startPoint y: 318, endPoint x: 287, endPoint y: 264, distance: 66.1
click at [287, 264] on div "0 0 0 0 0 0 0 Order / Delivery Received WAW Metadata .session == SO Last update…" at bounding box center [503, 203] width 774 height 407
click at [756, 352] on button "Inactive Dispatch Rules ( 8 )" at bounding box center [809, 353] width 148 height 13
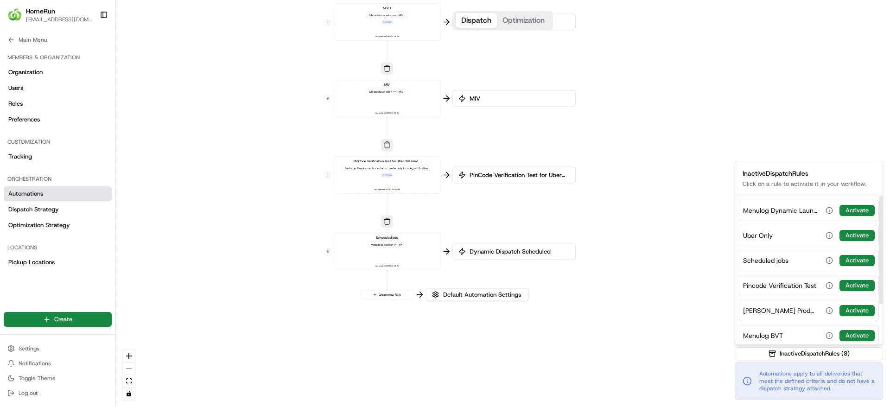
click at [666, 38] on div "0 0 0 0 0 0 0 Order / Delivery Received WAW Metadata .session == SO Last update…" at bounding box center [503, 203] width 774 height 407
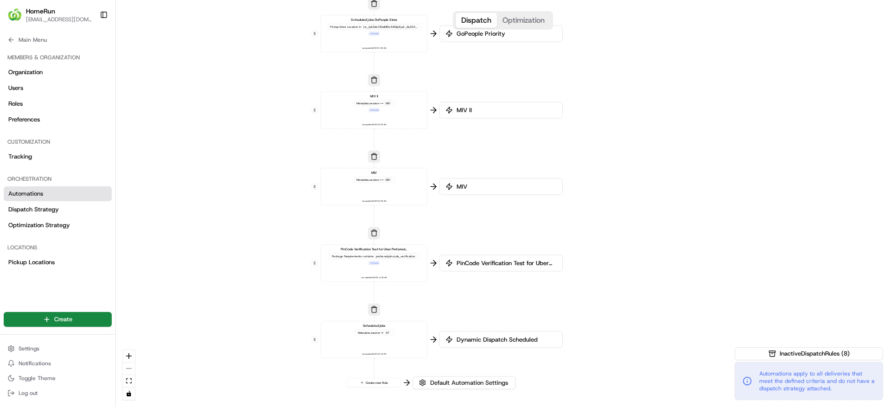
drag, startPoint x: 694, startPoint y: 215, endPoint x: 681, endPoint y: 304, distance: 89.5
click at [681, 304] on div "0 0 0 0 0 0 0 Order / Delivery Received WAW Metadata .session == SO Last update…" at bounding box center [503, 203] width 774 height 407
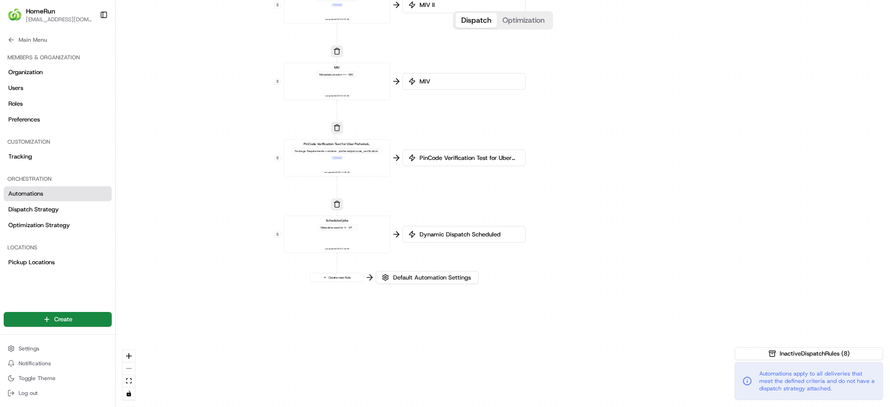
drag, startPoint x: 687, startPoint y: 158, endPoint x: 650, endPoint y: 52, distance: 112.0
click at [650, 52] on div "0 0 0 0 0 0 0 Order / Delivery Received WAW Metadata .session == SO Last update…" at bounding box center [503, 203] width 774 height 407
click at [62, 208] on link "Dispatch Strategy" at bounding box center [58, 209] width 108 height 15
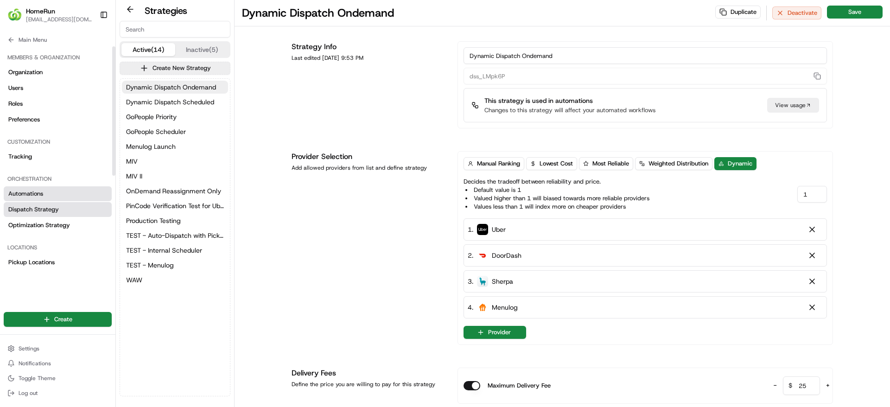
click at [28, 198] on span "Automations" at bounding box center [25, 194] width 35 height 8
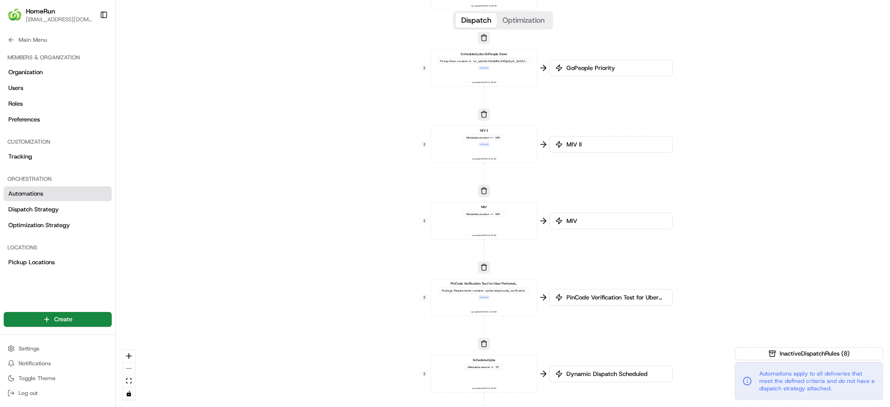
drag, startPoint x: 229, startPoint y: 284, endPoint x: 210, endPoint y: 254, distance: 35.2
click at [210, 254] on div "0 0 0 0 0 0 0 Order / Delivery Received WAW Metadata .session == SO Last update…" at bounding box center [503, 203] width 774 height 407
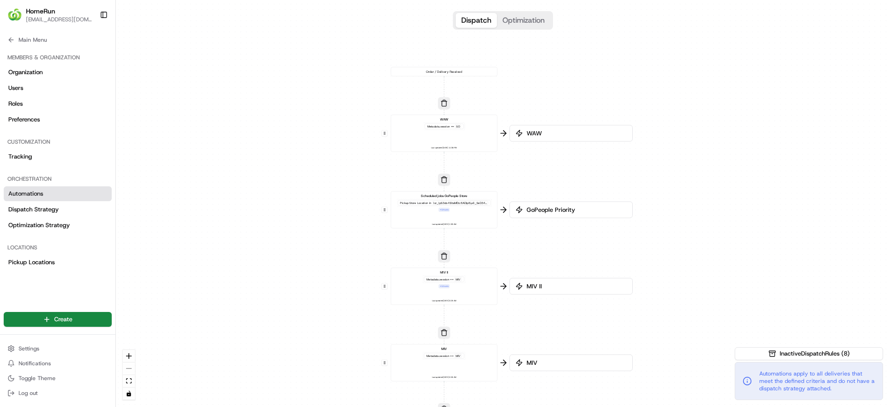
drag, startPoint x: 248, startPoint y: 131, endPoint x: 208, endPoint y: 276, distance: 151.0
click at [208, 276] on div "0 0 0 0 0 0 0 Order / Delivery Received WAW Metadata .session == SO Last update…" at bounding box center [503, 203] width 774 height 407
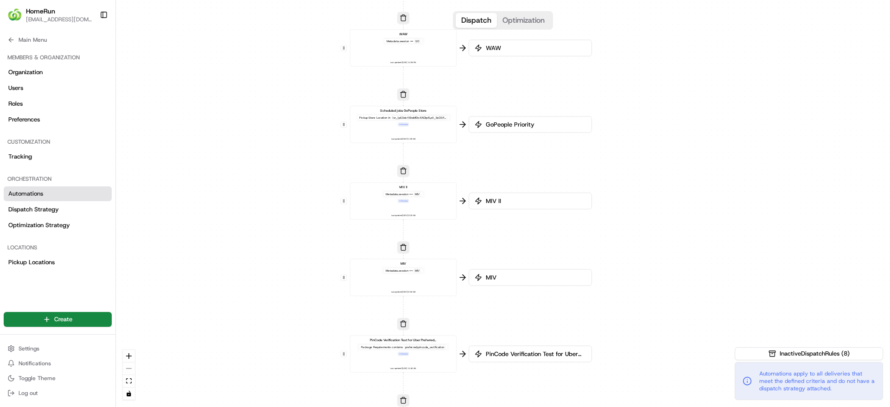
drag, startPoint x: 234, startPoint y: 188, endPoint x: 192, endPoint y: 78, distance: 118.1
click at [192, 78] on div "0 0 0 0 0 0 0 Order / Delivery Received WAW Metadata .session == SO Last update…" at bounding box center [503, 203] width 774 height 407
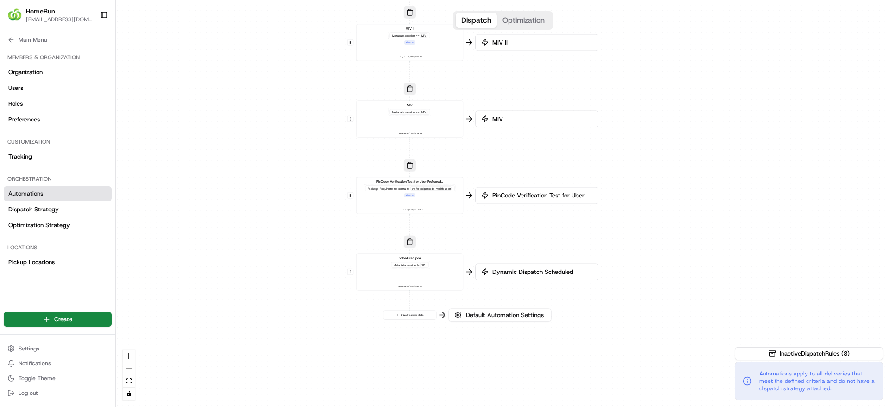
drag, startPoint x: 257, startPoint y: 224, endPoint x: 265, endPoint y: 86, distance: 138.0
click at [265, 86] on div "0 0 0 0 0 0 0 Order / Delivery Received WAW Metadata .session == SO Last update…" at bounding box center [503, 203] width 774 height 407
click at [29, 38] on span "Main Menu" at bounding box center [33, 39] width 28 height 7
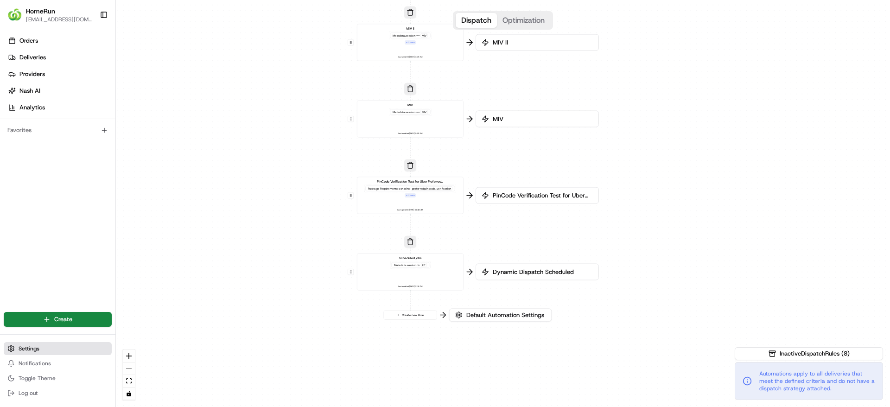
click at [54, 354] on button "Settings" at bounding box center [58, 348] width 108 height 13
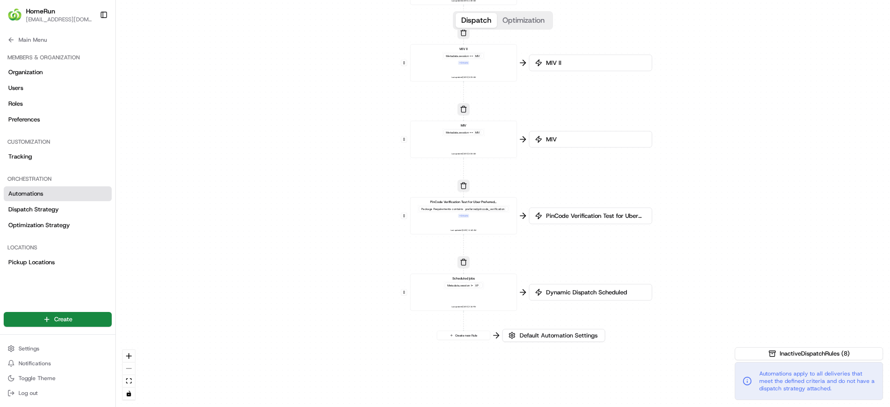
drag, startPoint x: 302, startPoint y: 122, endPoint x: 356, endPoint y: 142, distance: 57.1
click at [356, 142] on div "0 0 0 0 0 0 0 Order / Delivery Received WAW Metadata .session == SO Last update…" at bounding box center [503, 203] width 774 height 407
click at [309, 230] on div "0 0 0 0 0 0 0 Order / Delivery Received WAW Metadata .session == SO Last update…" at bounding box center [503, 203] width 774 height 407
click at [32, 36] on span "Main Menu" at bounding box center [33, 39] width 28 height 7
